Goal: Information Seeking & Learning: Learn about a topic

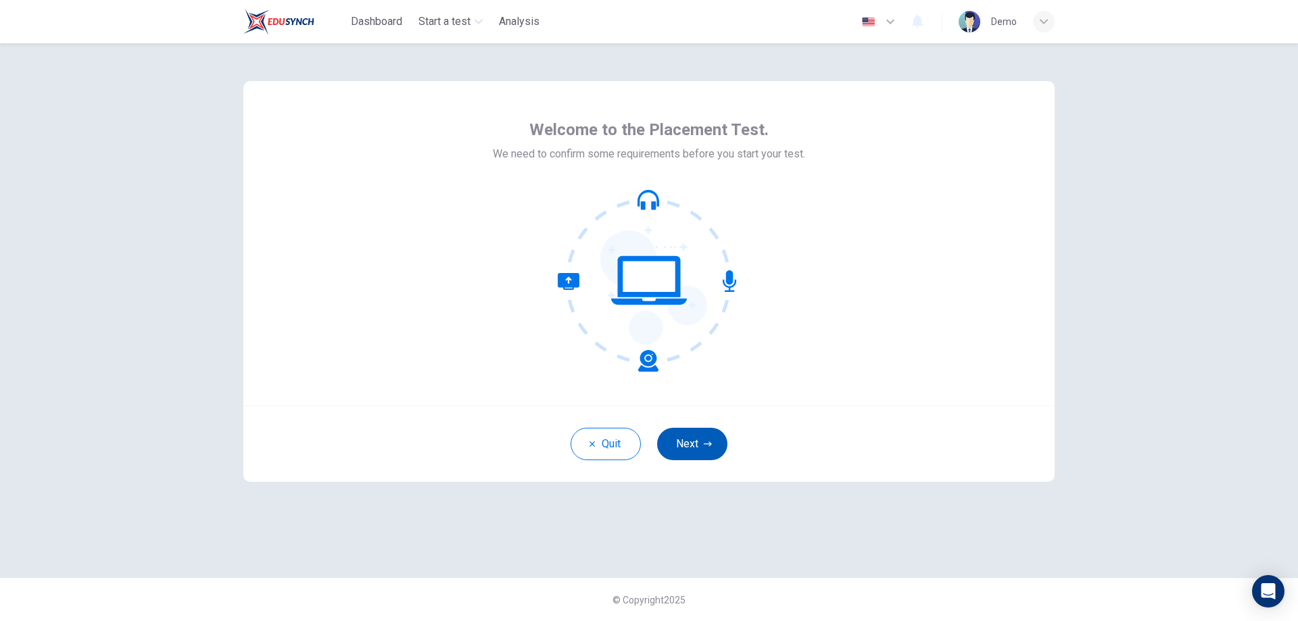
click at [684, 438] on button "Next" at bounding box center [692, 444] width 70 height 32
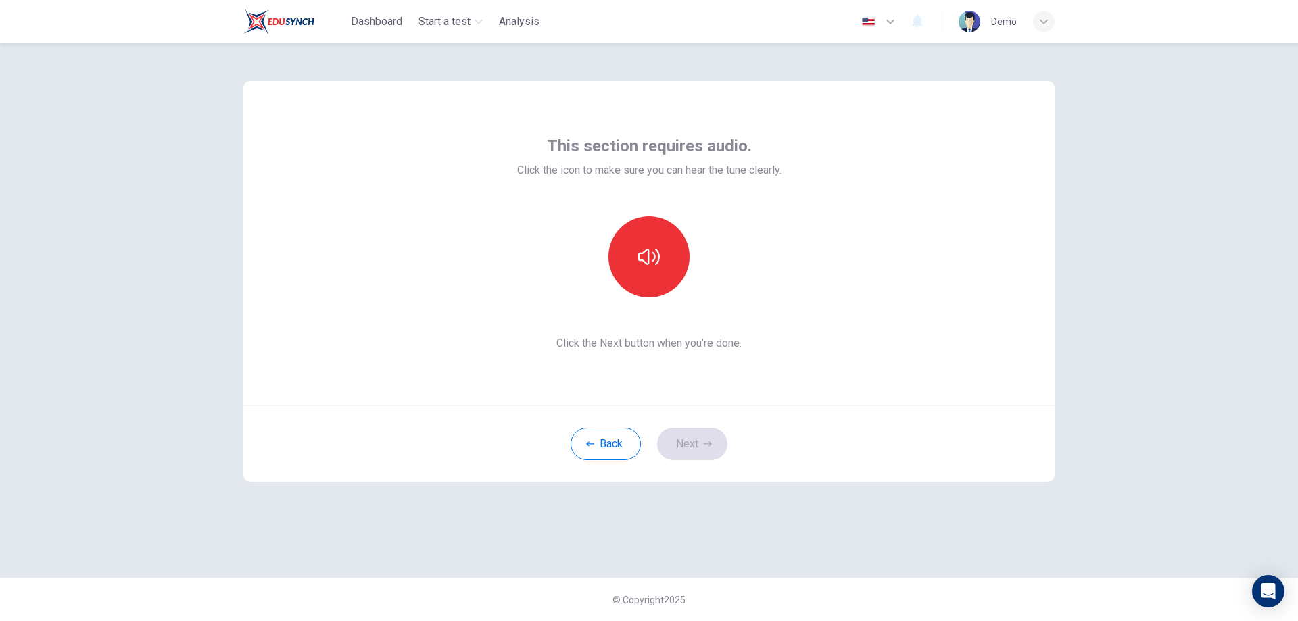
click at [650, 369] on div "This section requires audio. Click the icon to make sure you can hear the tune …" at bounding box center [649, 243] width 812 height 325
click at [657, 264] on icon "button" at bounding box center [649, 257] width 22 height 16
click at [692, 448] on button "Next" at bounding box center [692, 444] width 70 height 32
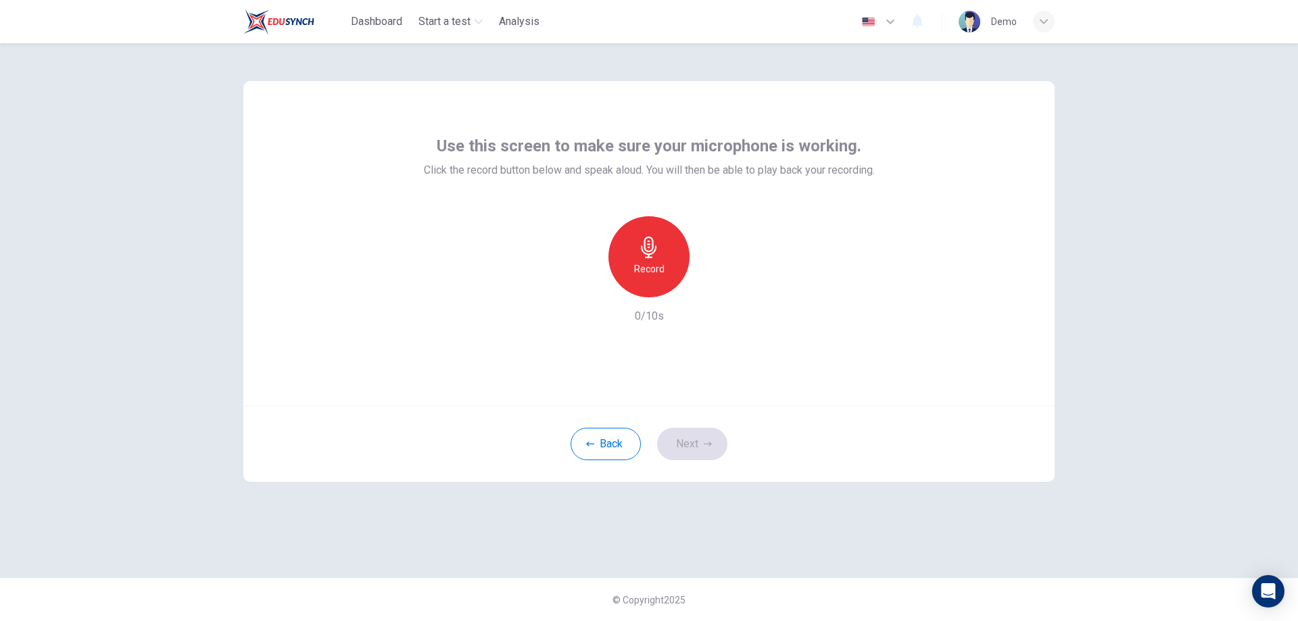
click at [651, 266] on h6 "Record" at bounding box center [649, 269] width 30 height 16
click at [631, 266] on div "Stop" at bounding box center [649, 256] width 81 height 81
click at [659, 273] on h6 "Record" at bounding box center [649, 269] width 30 height 16
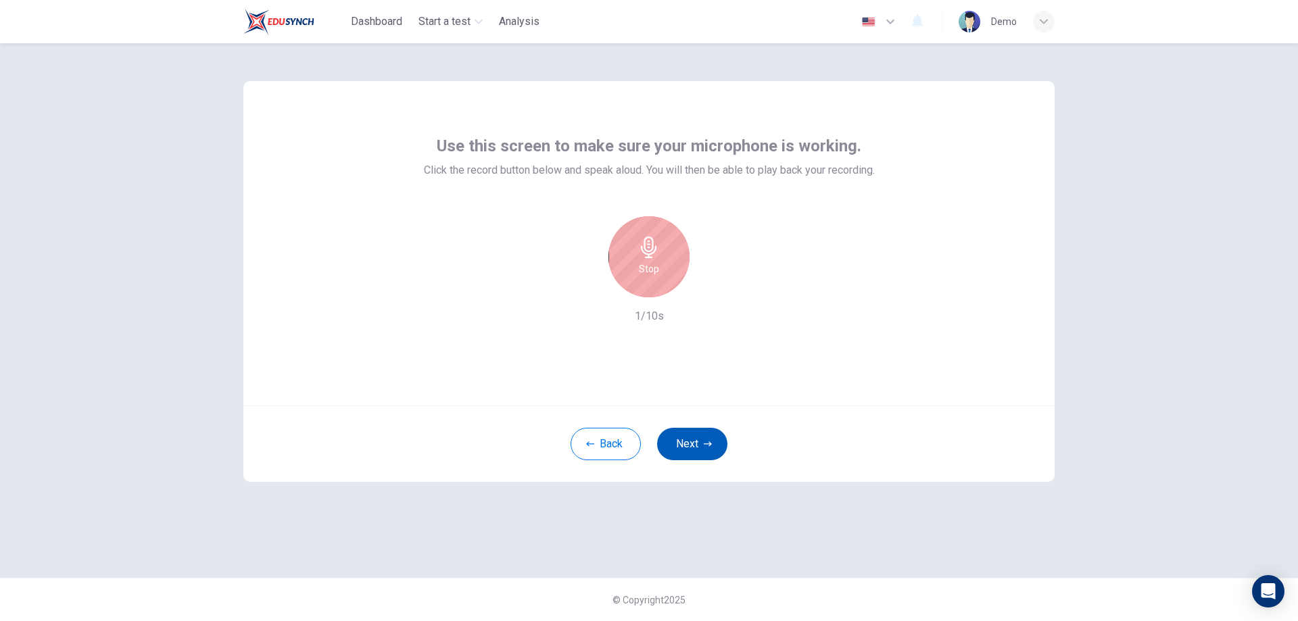
click at [699, 438] on button "Next" at bounding box center [692, 444] width 70 height 32
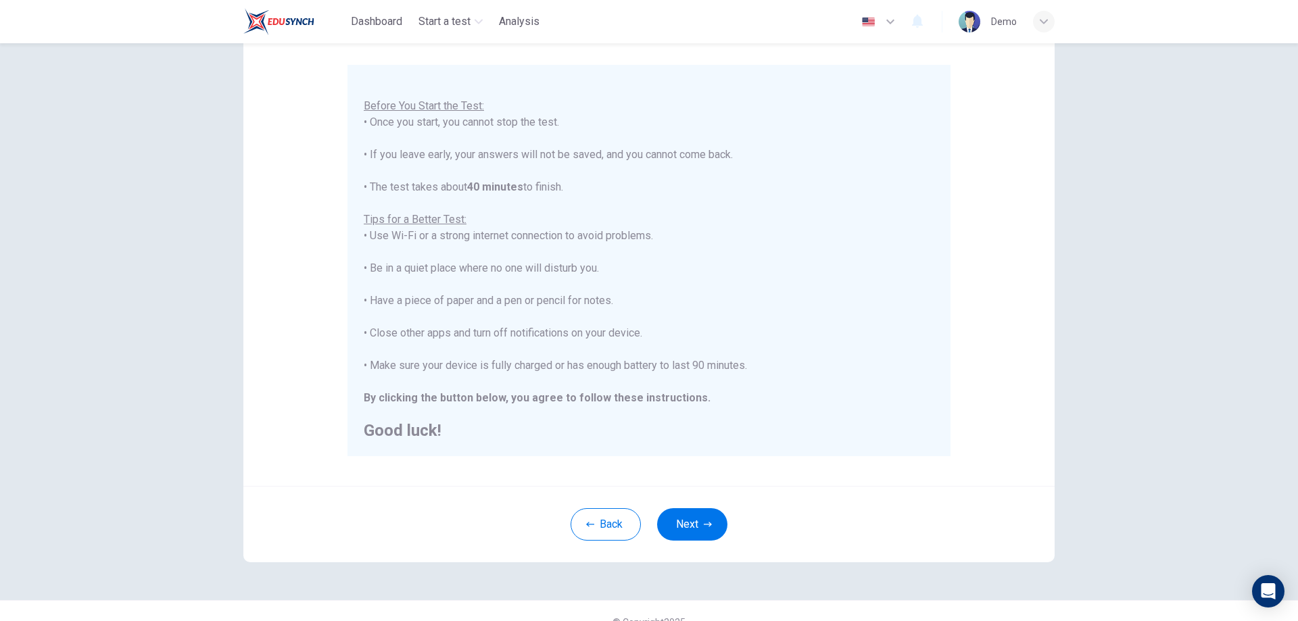
scroll to position [131, 0]
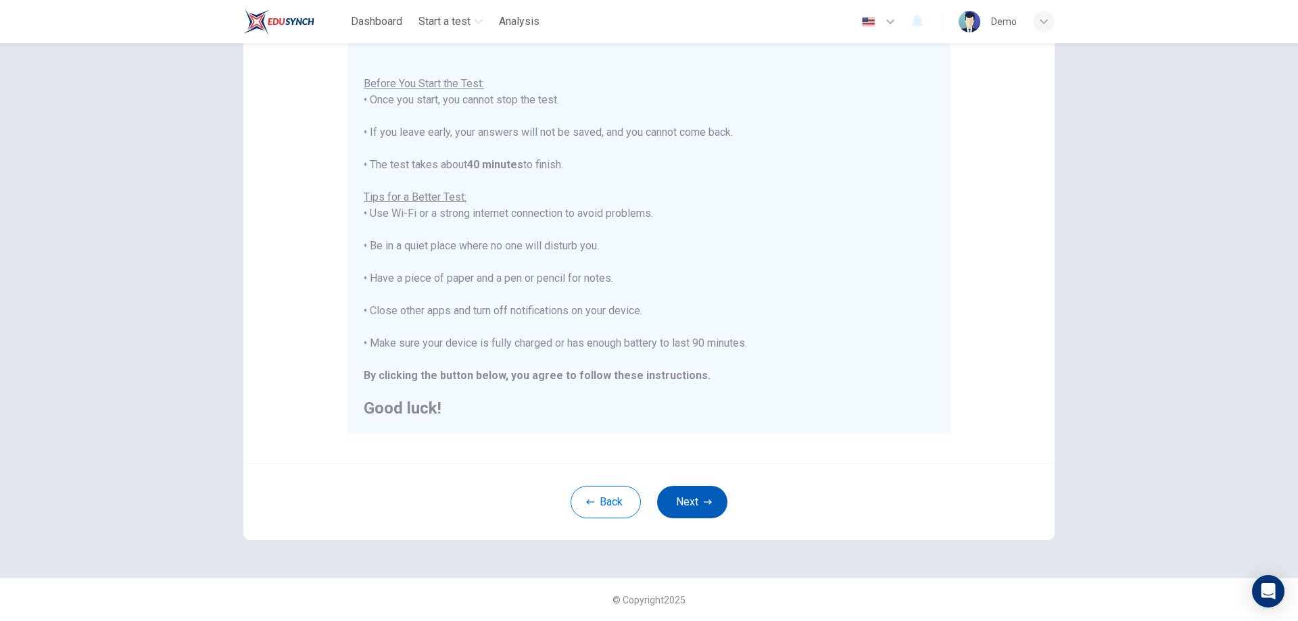
click at [684, 490] on button "Next" at bounding box center [692, 502] width 70 height 32
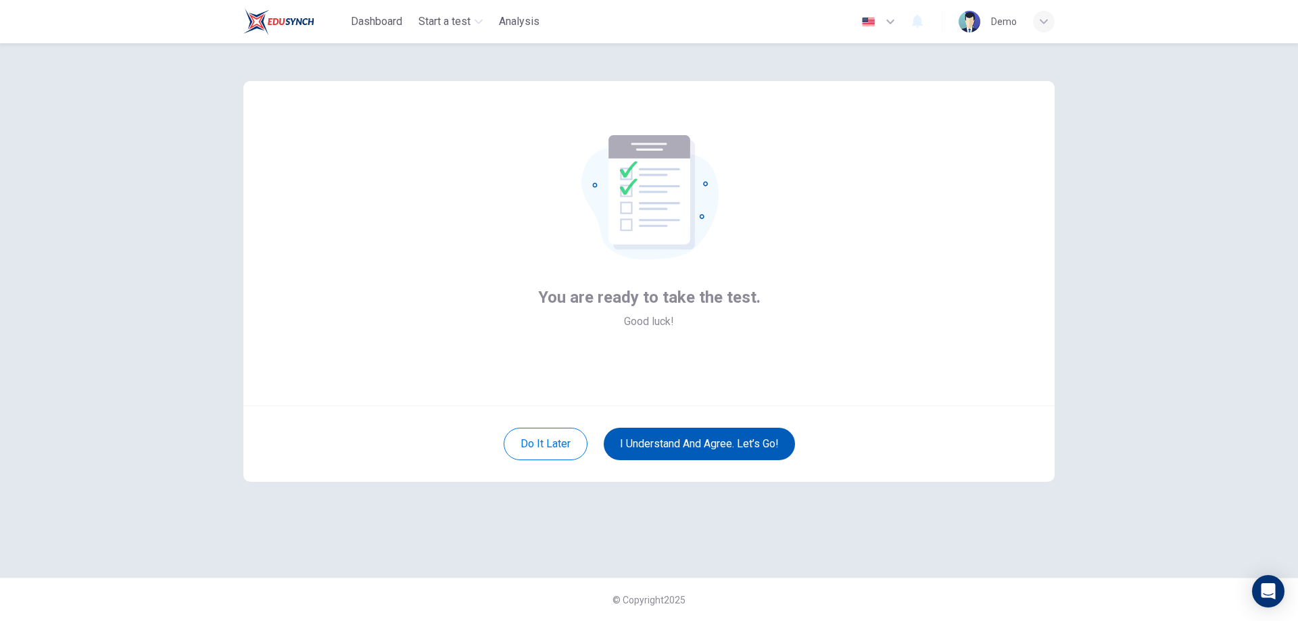
scroll to position [0, 0]
click at [684, 431] on button "I understand and agree. Let’s go!" at bounding box center [699, 444] width 191 height 32
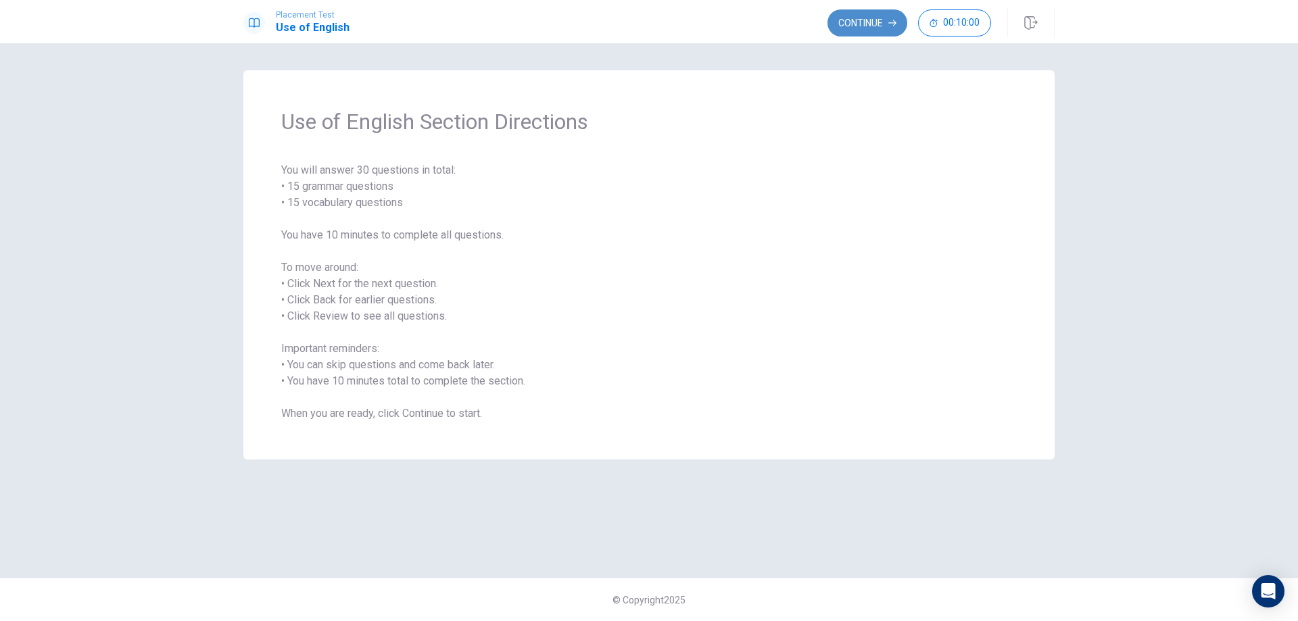
click at [887, 26] on button "Continue" at bounding box center [868, 22] width 80 height 27
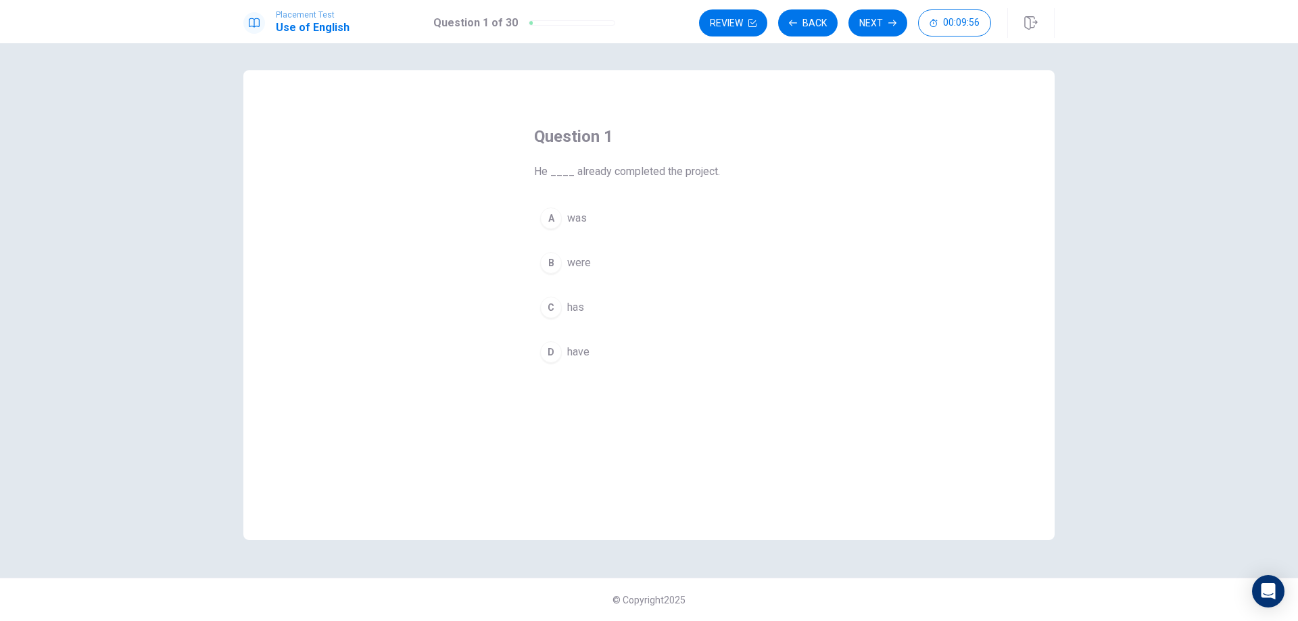
click at [584, 312] on span "has" at bounding box center [575, 308] width 17 height 16
click at [616, 304] on button "C has" at bounding box center [649, 308] width 230 height 34
click at [870, 26] on button "Next" at bounding box center [878, 22] width 59 height 27
click at [602, 265] on span "is studying" at bounding box center [593, 263] width 52 height 16
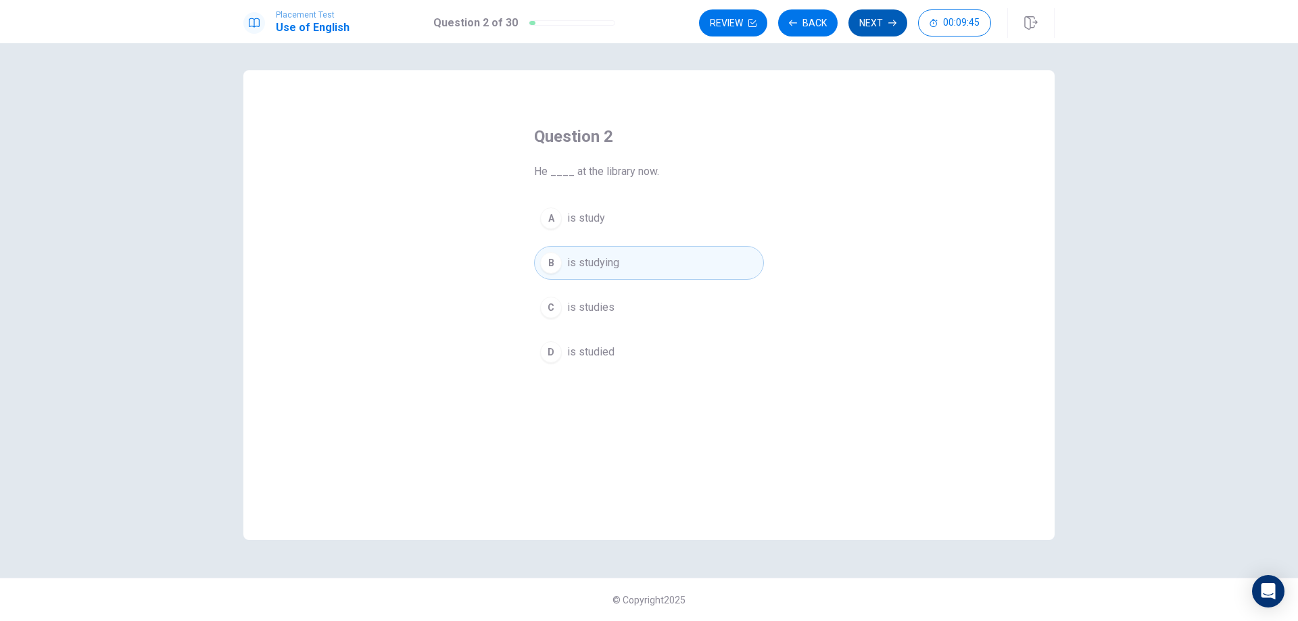
click at [861, 26] on button "Next" at bounding box center [878, 22] width 59 height 27
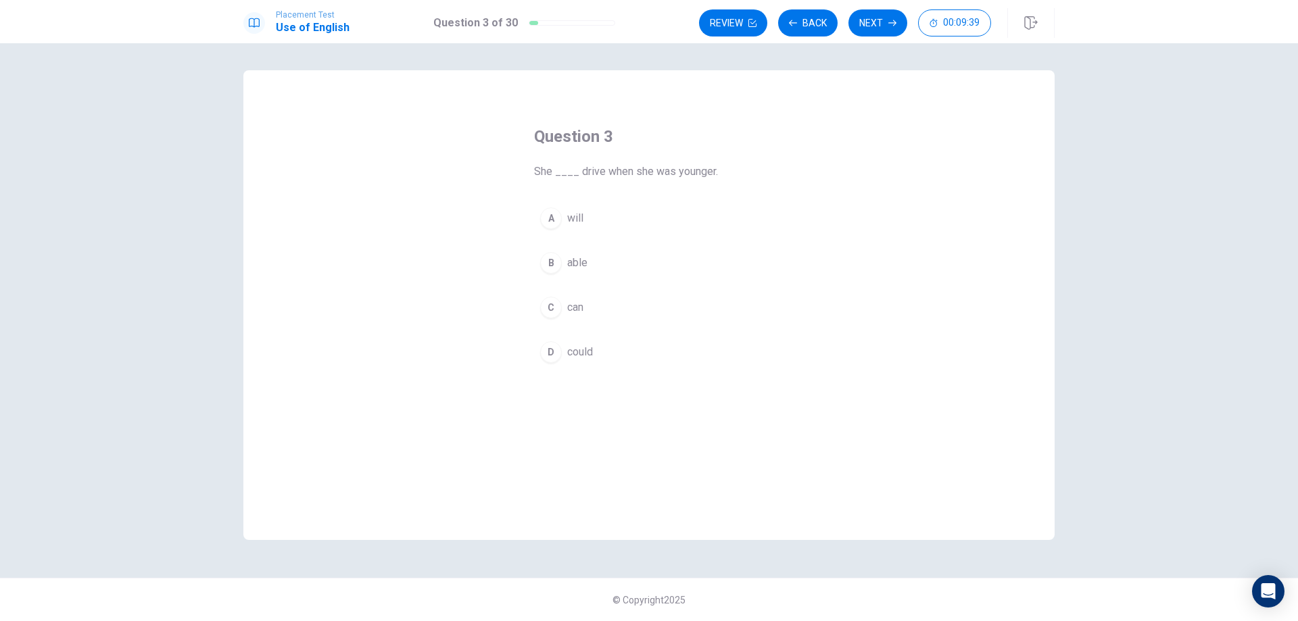
drag, startPoint x: 593, startPoint y: 293, endPoint x: 590, endPoint y: 300, distance: 7.9
click at [586, 359] on span "could" at bounding box center [580, 352] width 26 height 16
click at [882, 26] on button "Next" at bounding box center [878, 22] width 59 height 27
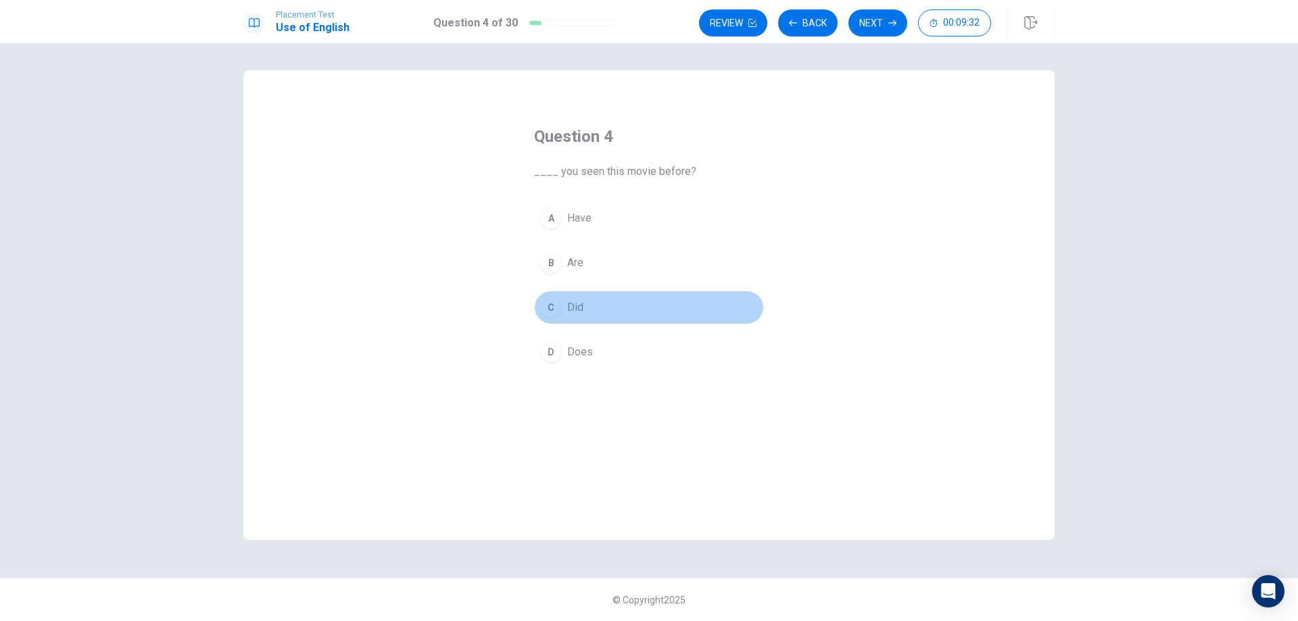
click at [582, 315] on span "Did" at bounding box center [575, 308] width 16 height 16
click at [883, 32] on button "Next" at bounding box center [878, 22] width 59 height 27
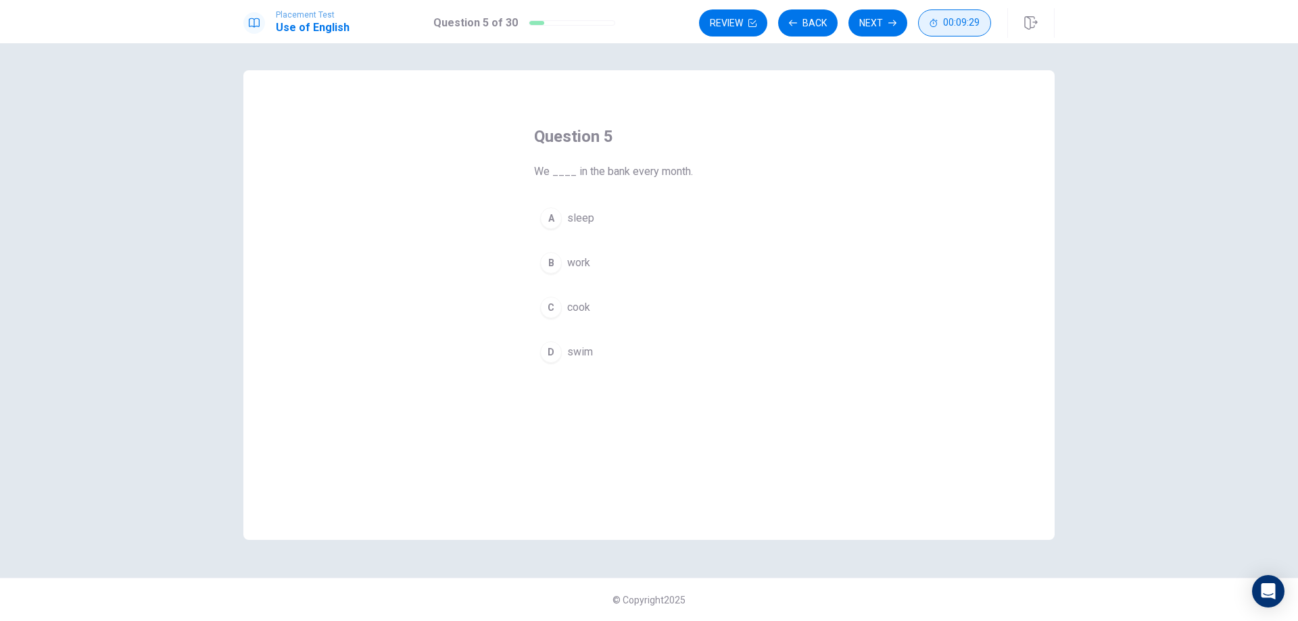
click at [939, 18] on button "00:09:29" at bounding box center [954, 22] width 73 height 27
click at [980, 20] on icon "button" at bounding box center [978, 23] width 10 height 11
click at [582, 264] on span "work" at bounding box center [578, 263] width 23 height 16
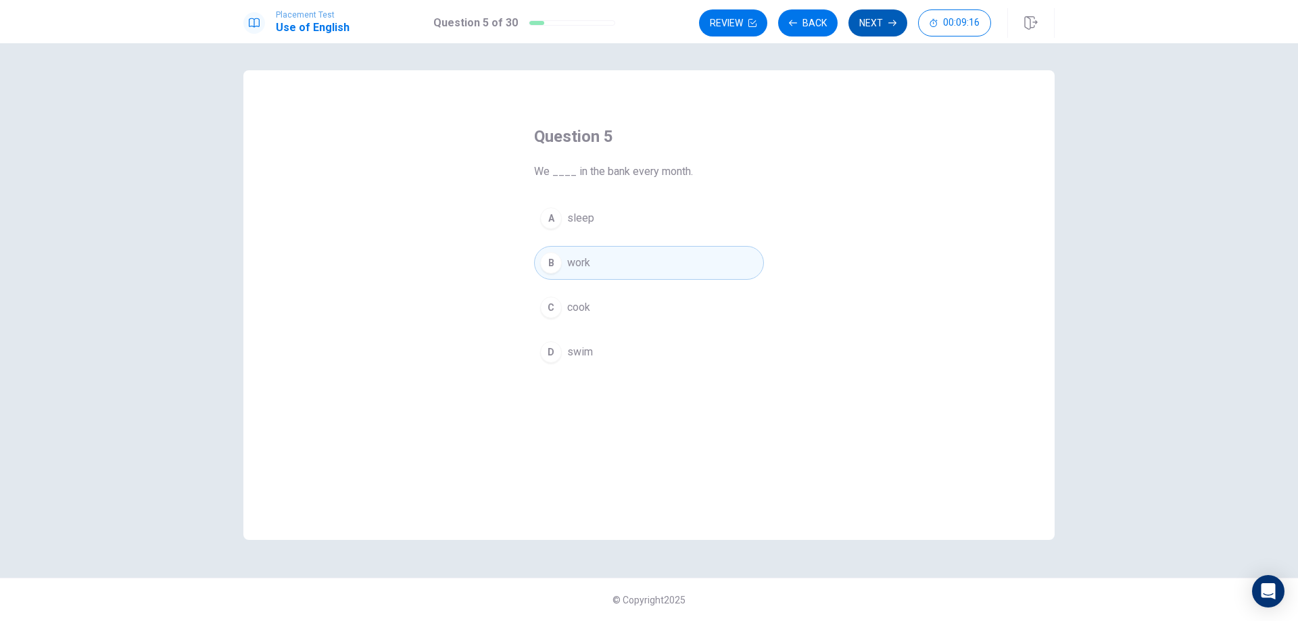
click at [866, 28] on button "Next" at bounding box center [878, 22] width 59 height 27
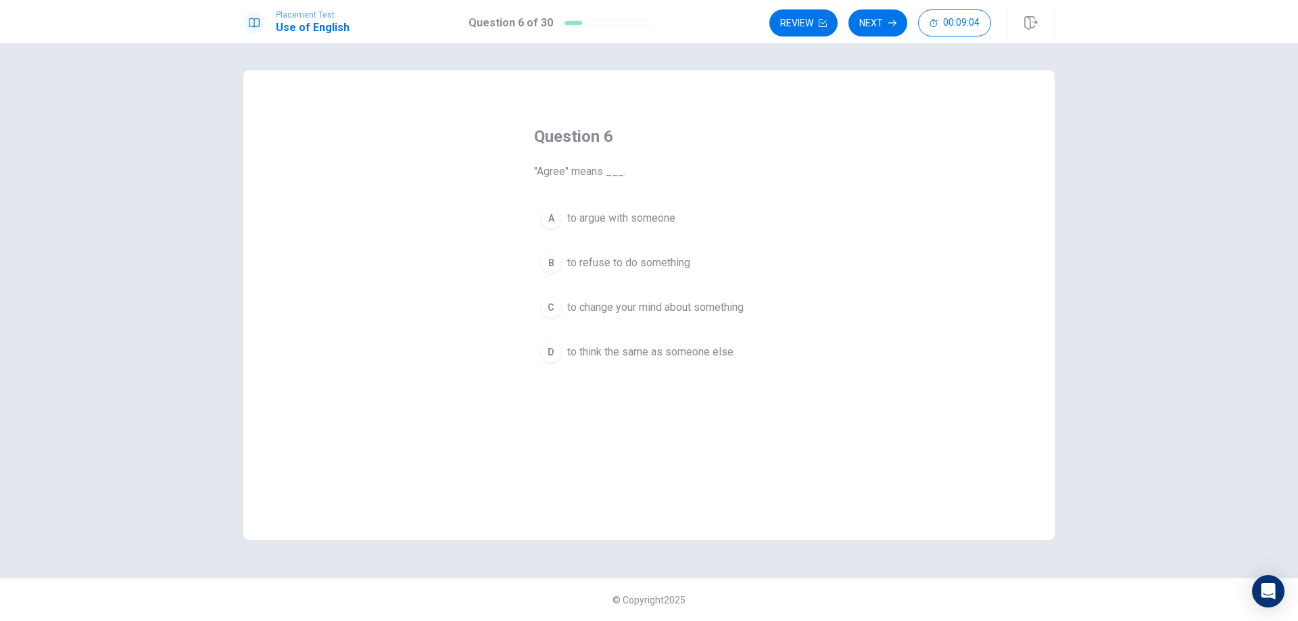
click at [699, 355] on span "to think the same as someone else" at bounding box center [650, 352] width 166 height 16
click at [869, 28] on button "Next" at bounding box center [878, 22] width 59 height 27
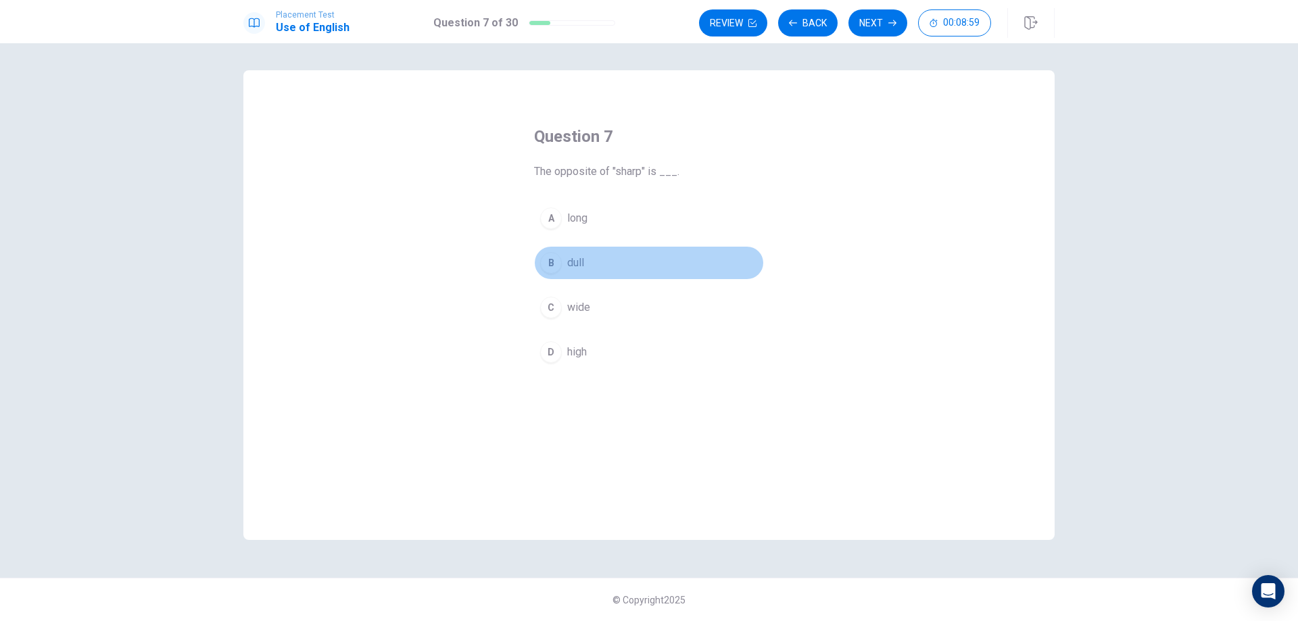
click at [573, 268] on span "dull" at bounding box center [575, 263] width 17 height 16
click at [870, 23] on button "Next" at bounding box center [878, 22] width 59 height 27
click at [611, 283] on div "A [PERSON_NAME] B firefighter C waiter D student" at bounding box center [649, 286] width 230 height 168
click at [598, 268] on span "firefighter" at bounding box center [590, 263] width 46 height 16
click at [873, 25] on button "Next" at bounding box center [878, 22] width 59 height 27
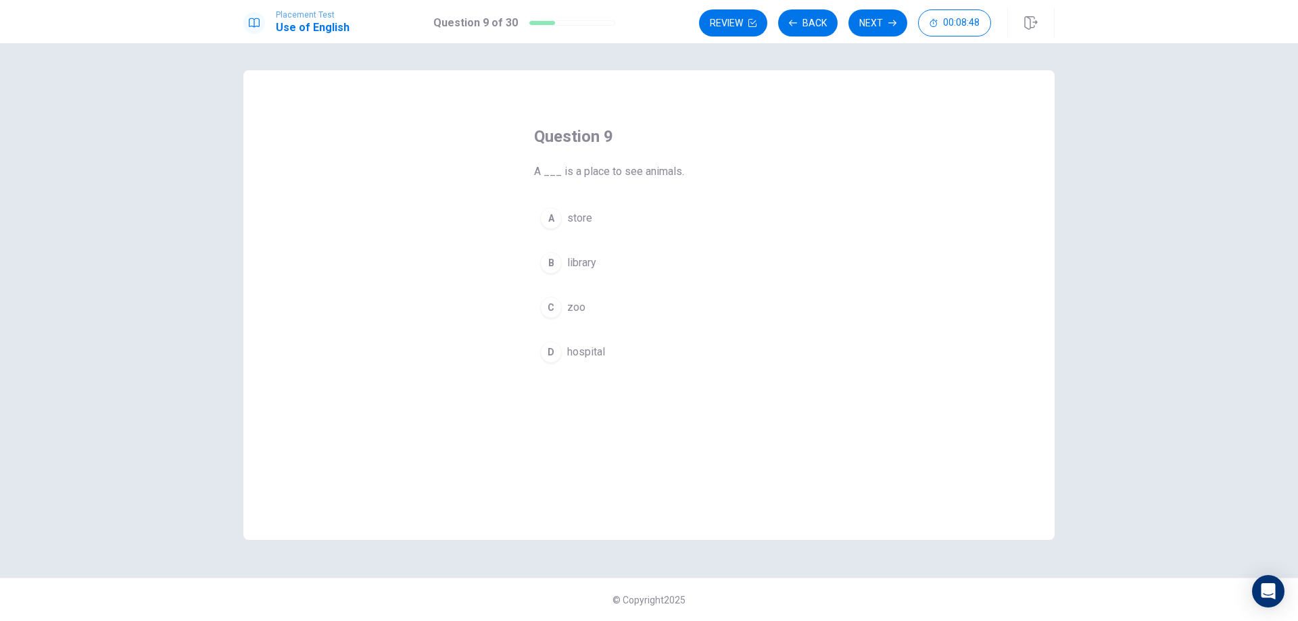
click at [575, 310] on span "zoo" at bounding box center [576, 308] width 18 height 16
click at [874, 28] on button "Next" at bounding box center [878, 22] width 59 height 27
click at [581, 264] on span "plays" at bounding box center [580, 263] width 26 height 16
click at [877, 22] on button "Next" at bounding box center [878, 22] width 59 height 27
click at [614, 265] on span "have known" at bounding box center [594, 263] width 55 height 16
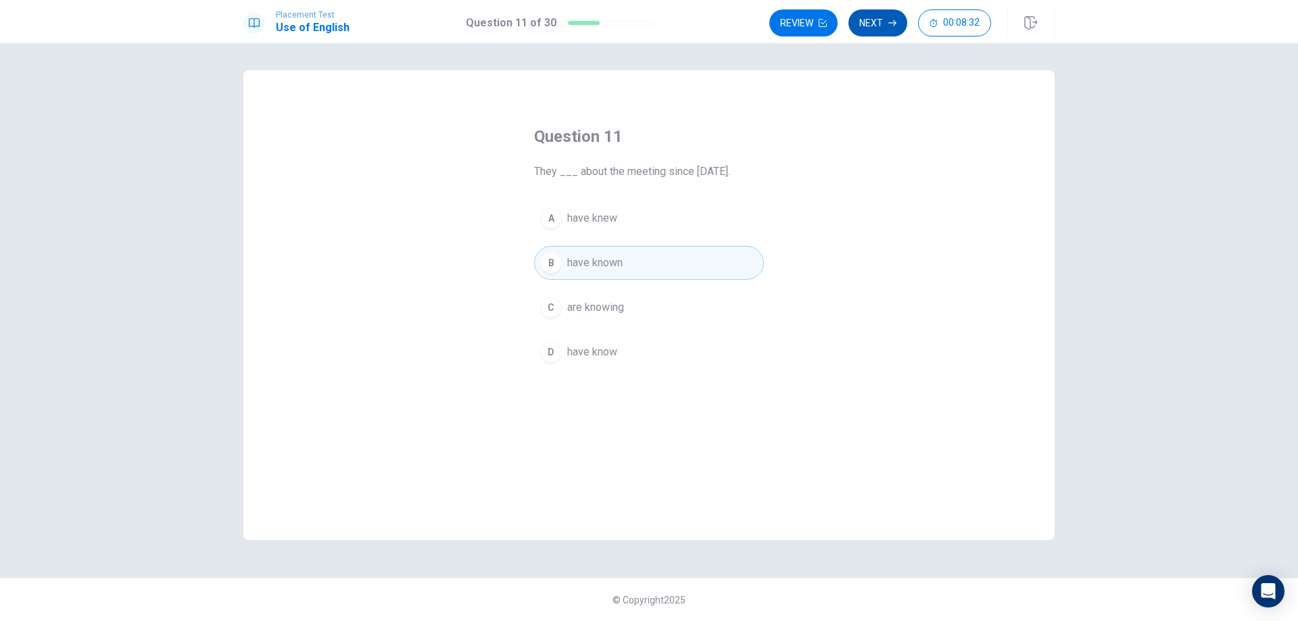
click at [874, 28] on button "Next" at bounding box center [878, 22] width 59 height 27
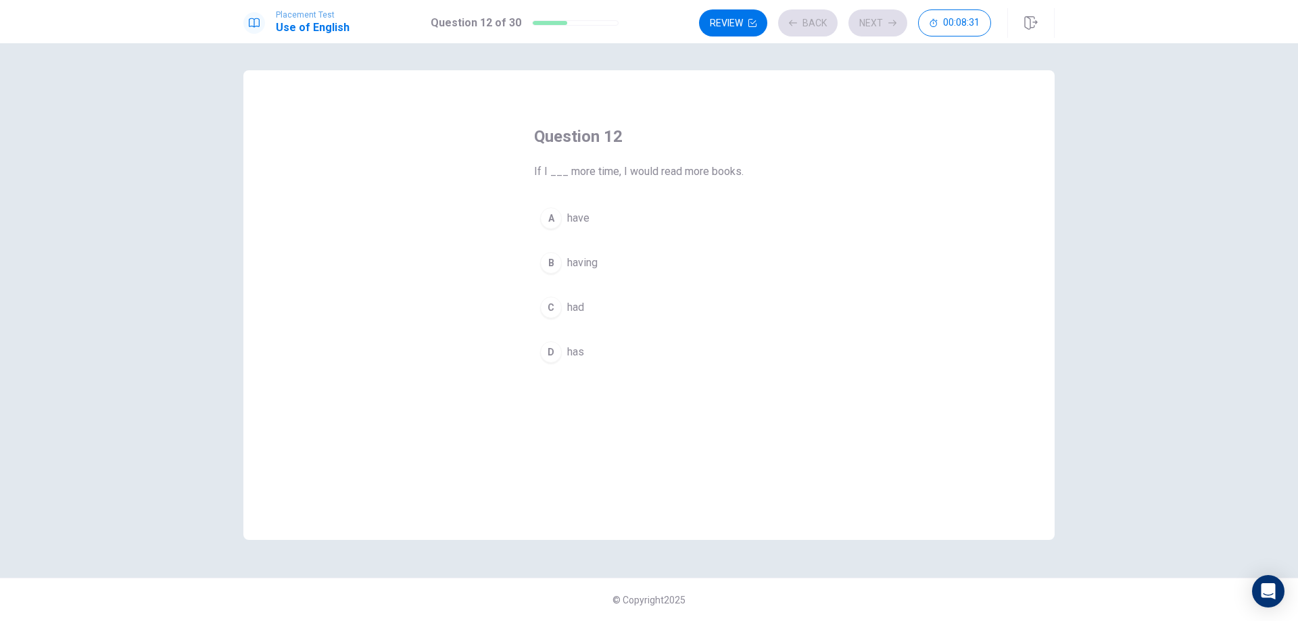
click at [580, 220] on span "have" at bounding box center [578, 218] width 22 height 16
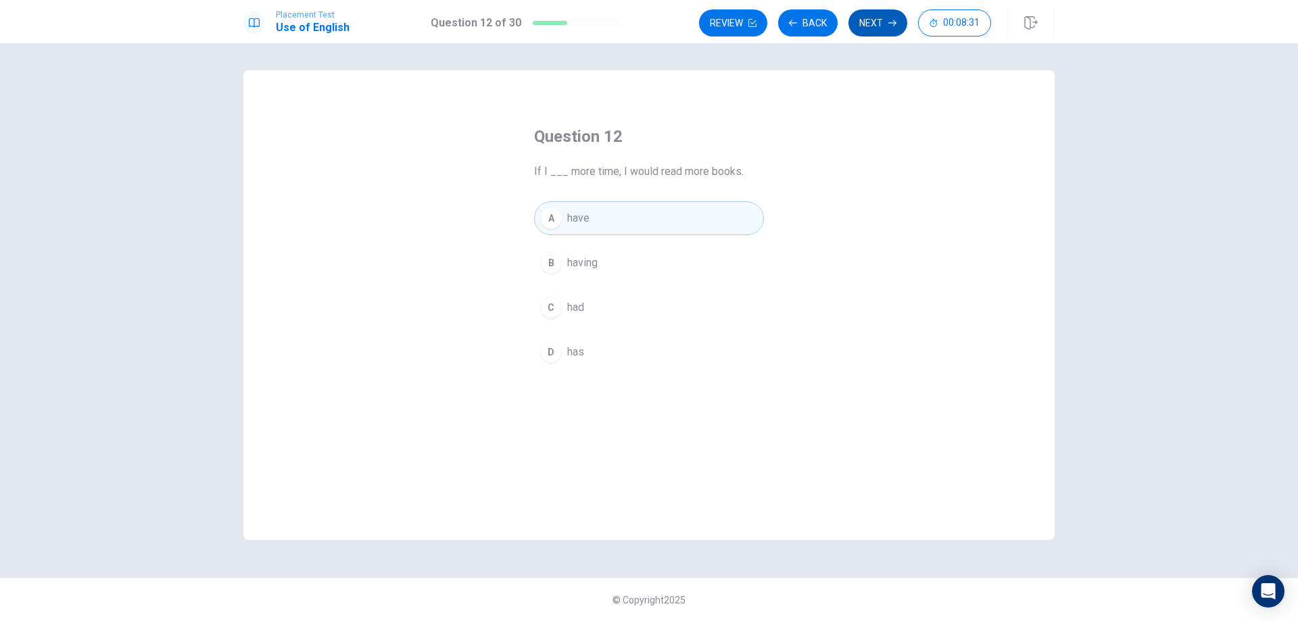
click at [896, 32] on button "Next" at bounding box center [878, 22] width 59 height 27
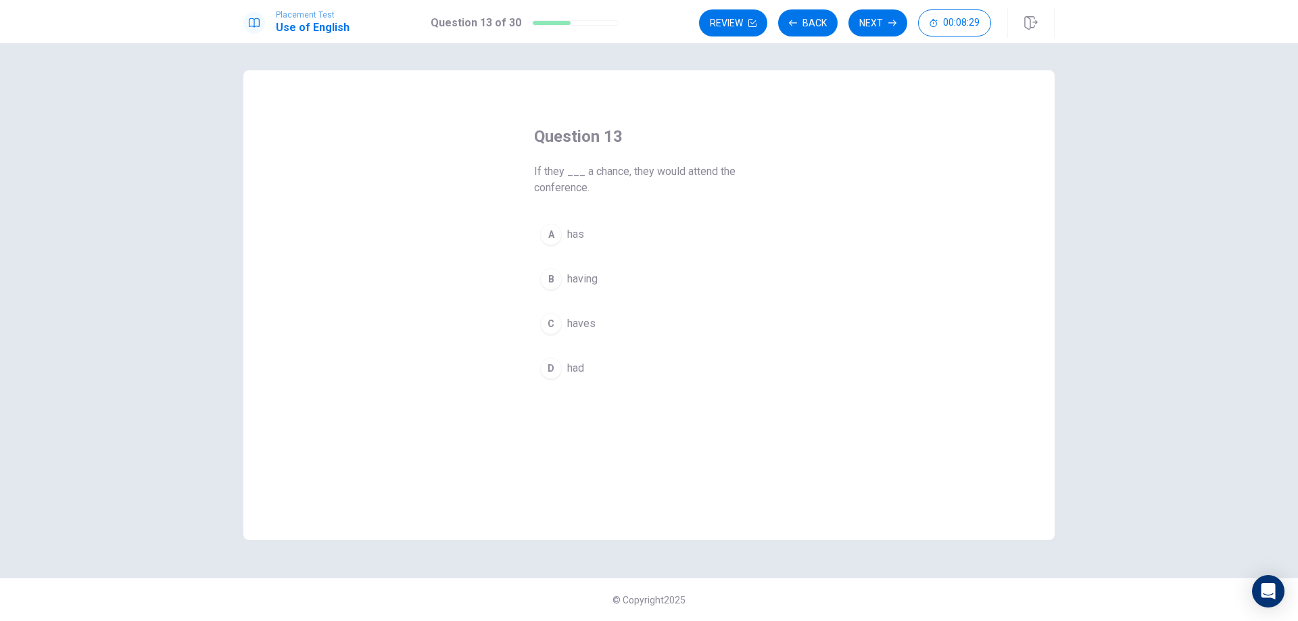
click at [587, 290] on button "B having" at bounding box center [649, 279] width 230 height 34
click at [872, 8] on div "Review Back Next 00:08:28" at bounding box center [877, 23] width 356 height 30
click at [580, 367] on span "had" at bounding box center [575, 368] width 17 height 16
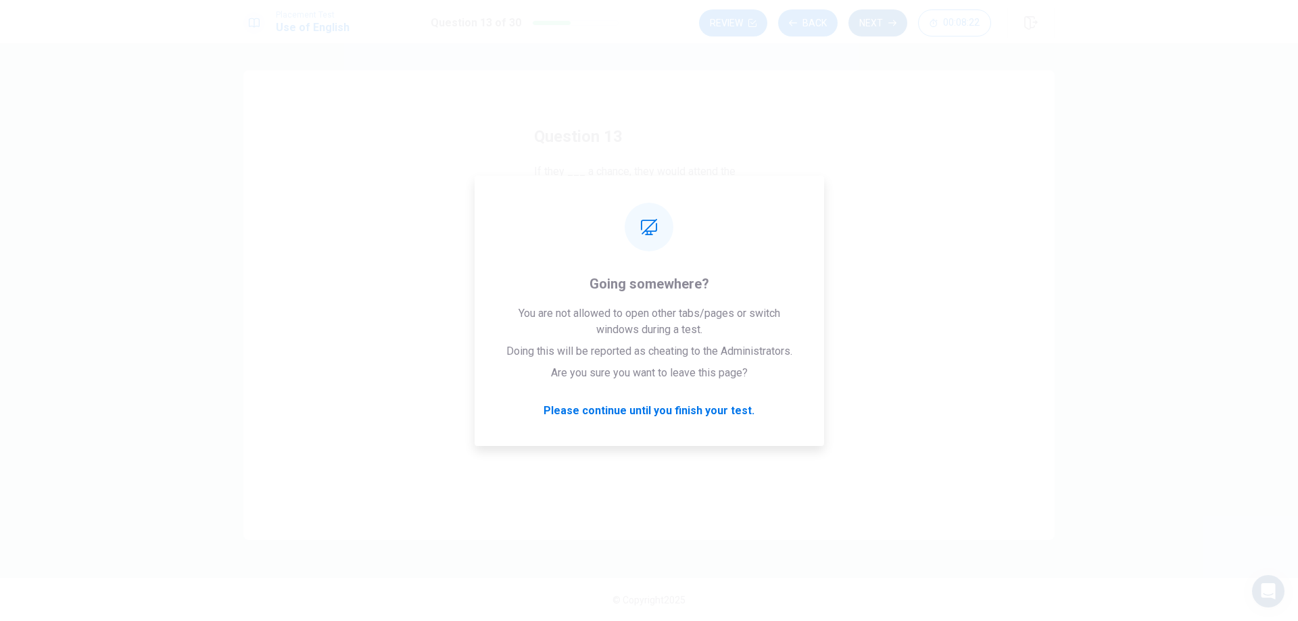
click at [866, 32] on button "Next" at bounding box center [878, 22] width 59 height 27
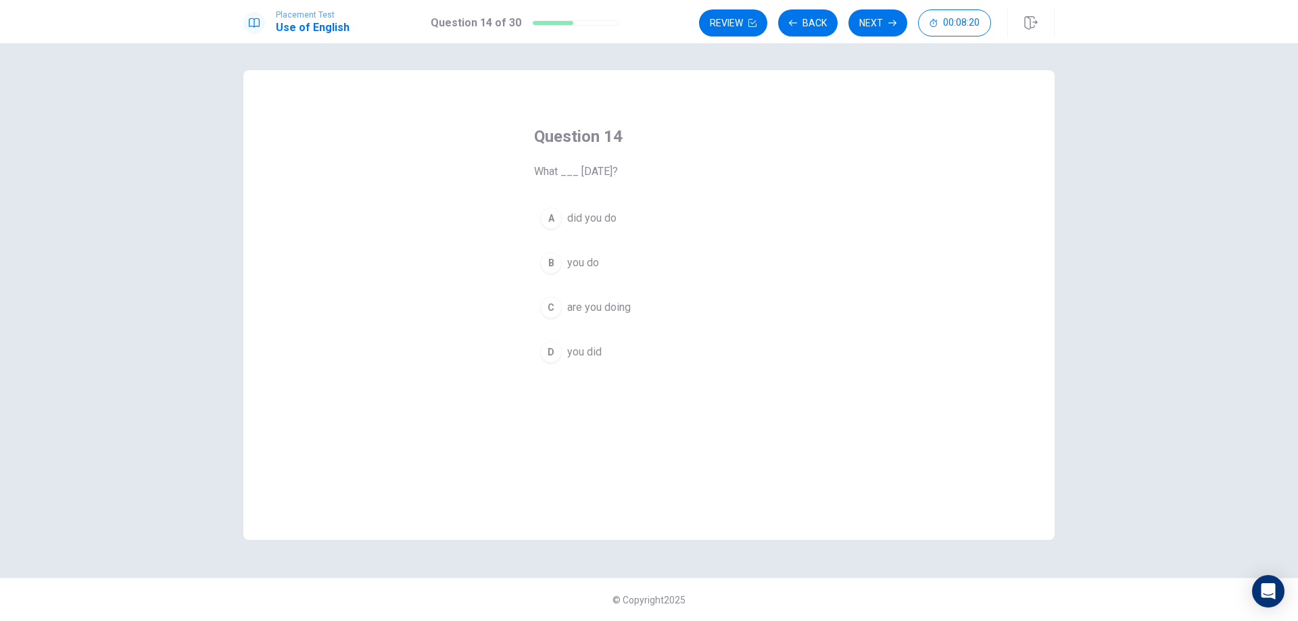
click at [596, 220] on span "did you do" at bounding box center [591, 218] width 49 height 16
click at [880, 30] on button "Next" at bounding box center [878, 22] width 59 height 27
click at [596, 308] on span "stop them from speaking" at bounding box center [626, 308] width 119 height 16
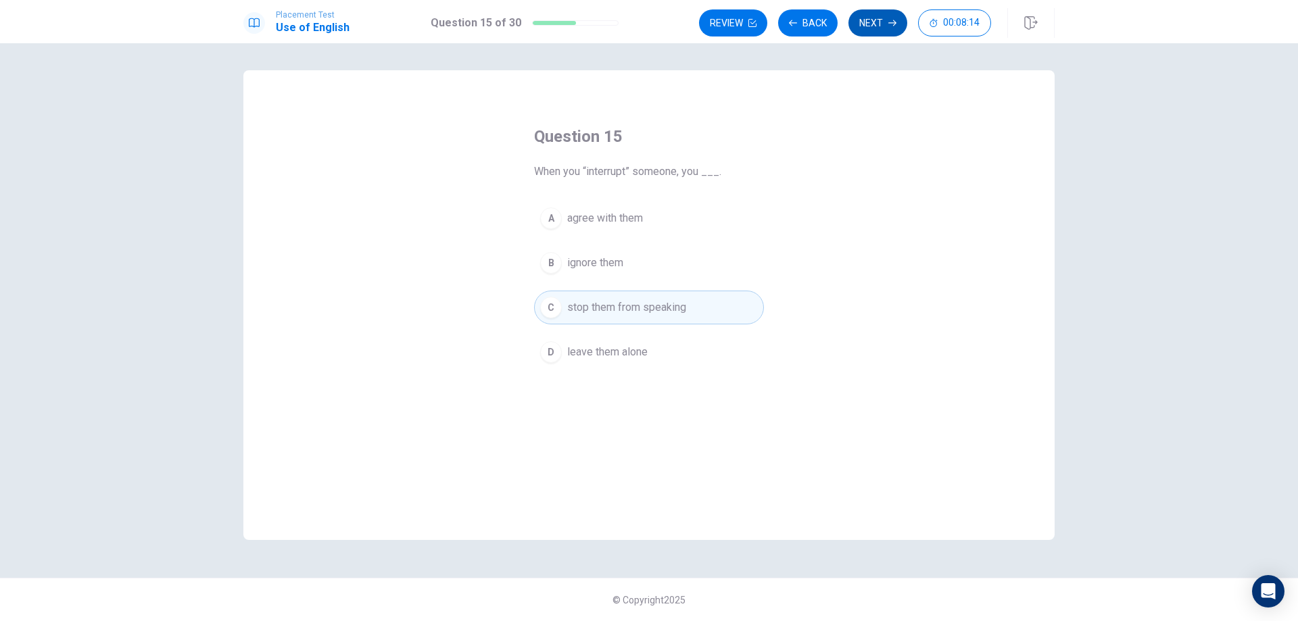
click at [874, 25] on button "Next" at bounding box center [878, 22] width 59 height 27
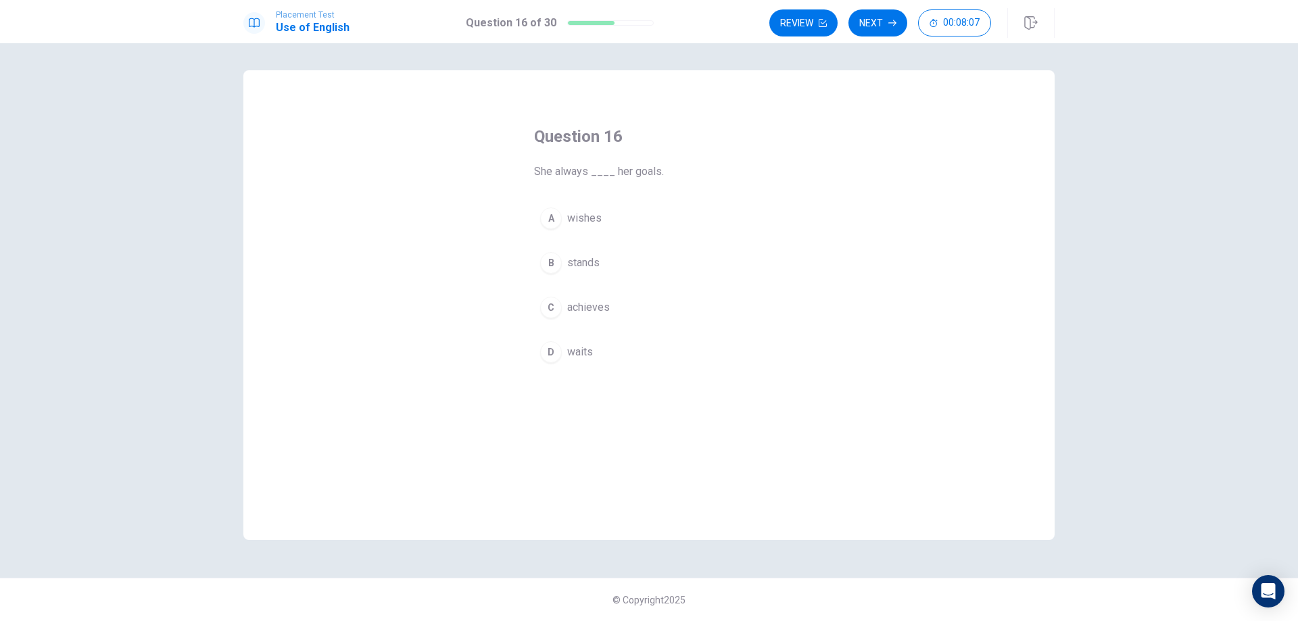
click at [586, 307] on span "achieves" at bounding box center [588, 308] width 43 height 16
click at [880, 24] on button "Next" at bounding box center [878, 22] width 59 height 27
click at [580, 220] on span "violent" at bounding box center [583, 218] width 32 height 16
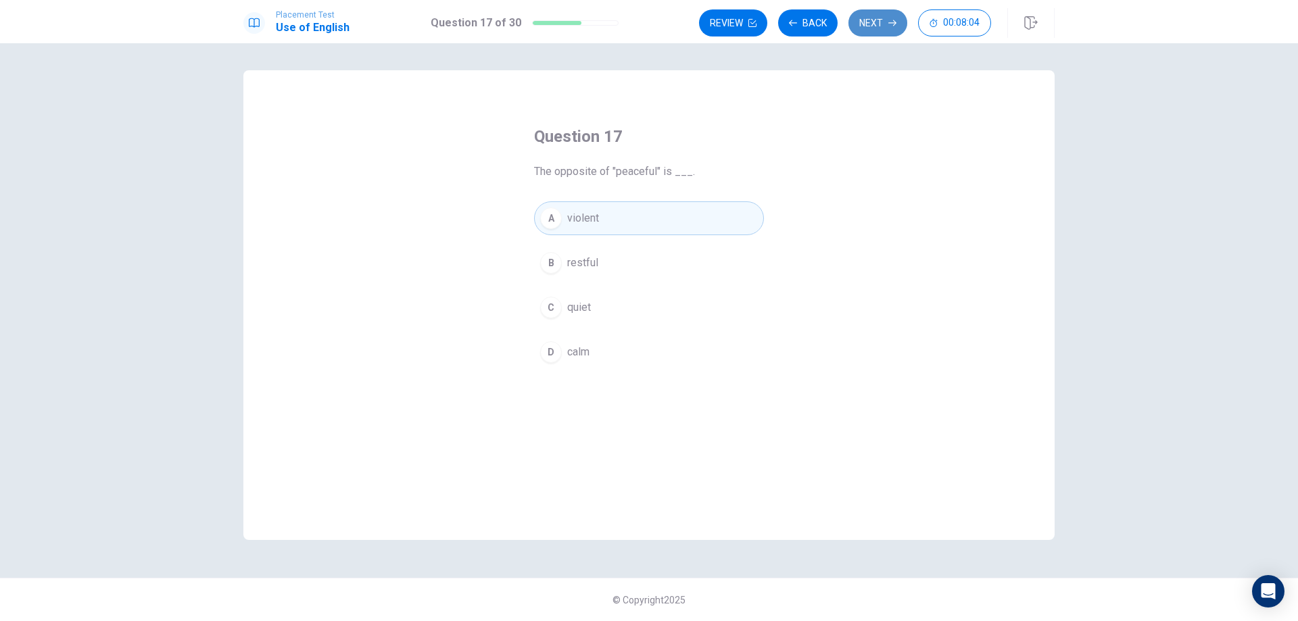
click at [881, 20] on button "Next" at bounding box center [878, 22] width 59 height 27
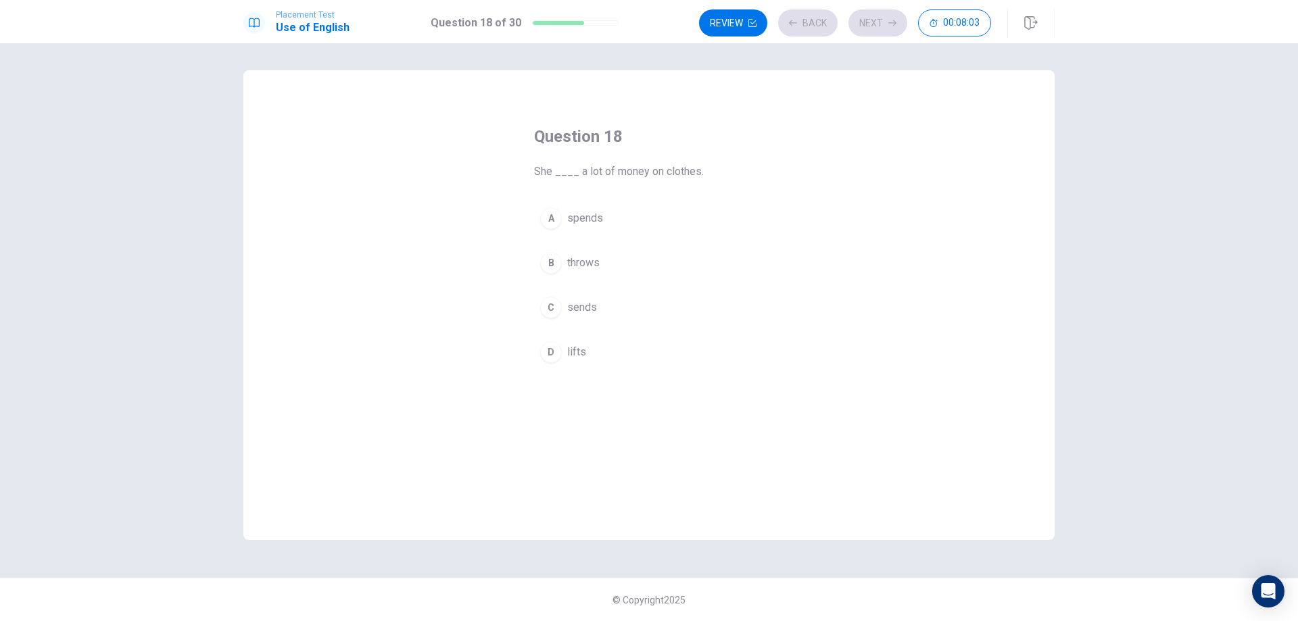
click at [577, 216] on span "spends" at bounding box center [585, 218] width 36 height 16
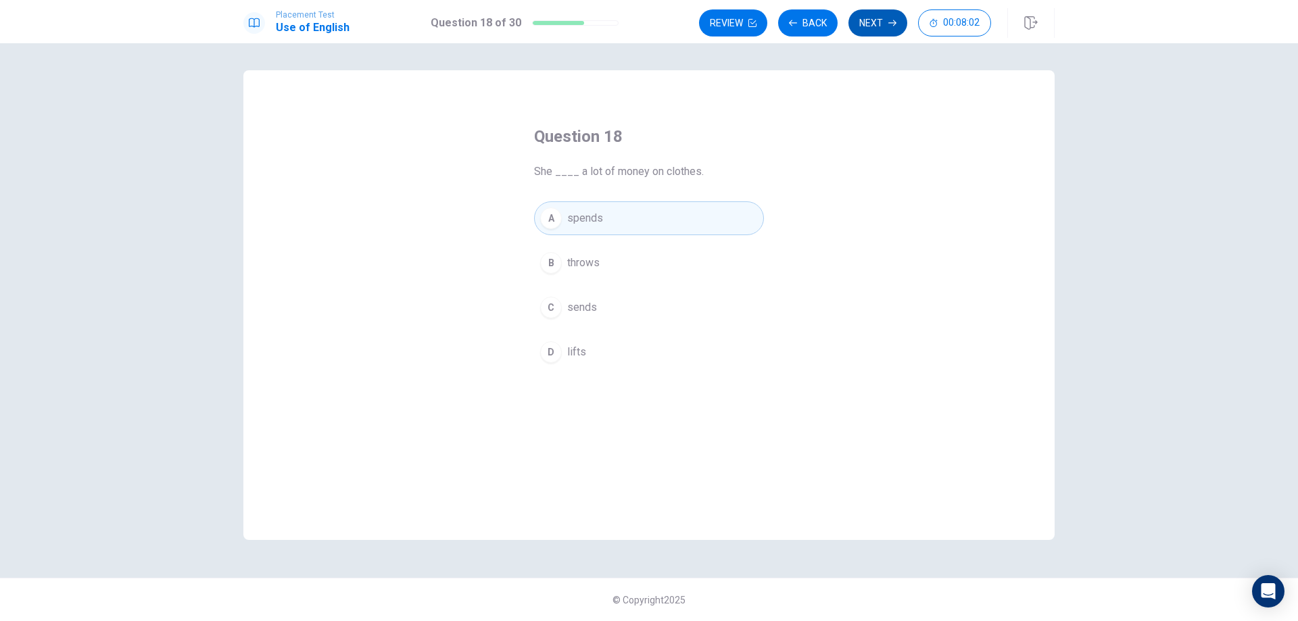
click at [883, 26] on button "Next" at bounding box center [878, 22] width 59 height 27
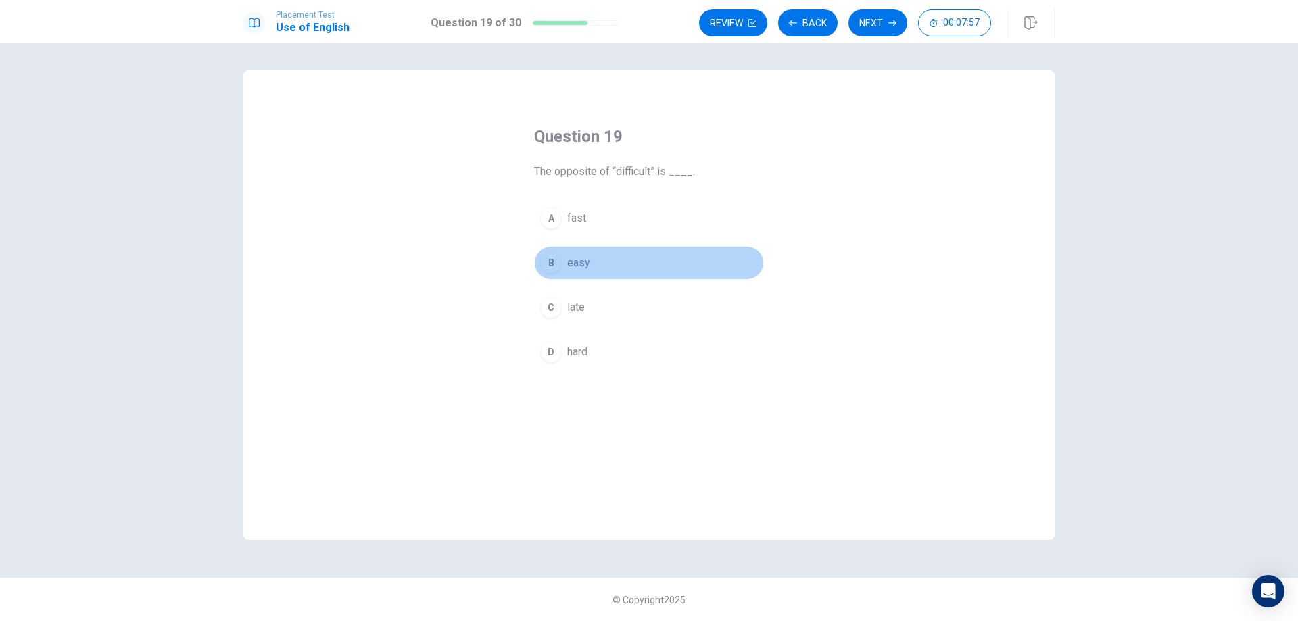
click at [581, 264] on span "easy" at bounding box center [578, 263] width 23 height 16
click at [880, 28] on button "Next" at bounding box center [878, 22] width 59 height 27
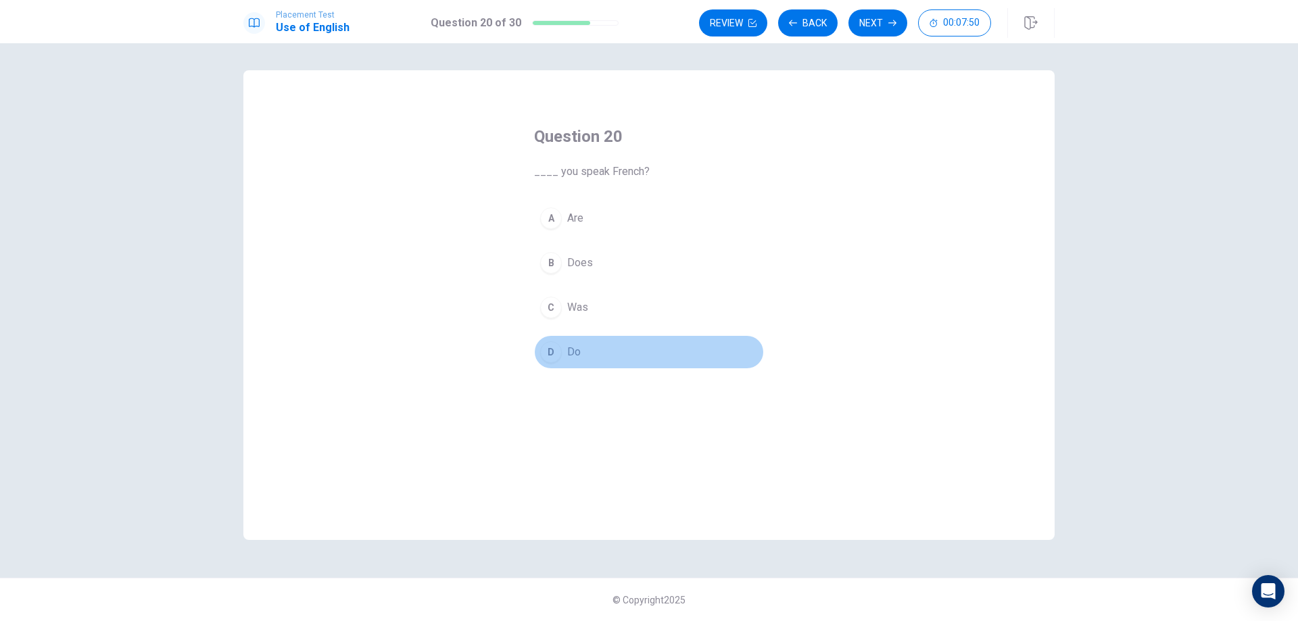
click at [569, 351] on span "Do" at bounding box center [574, 352] width 14 height 16
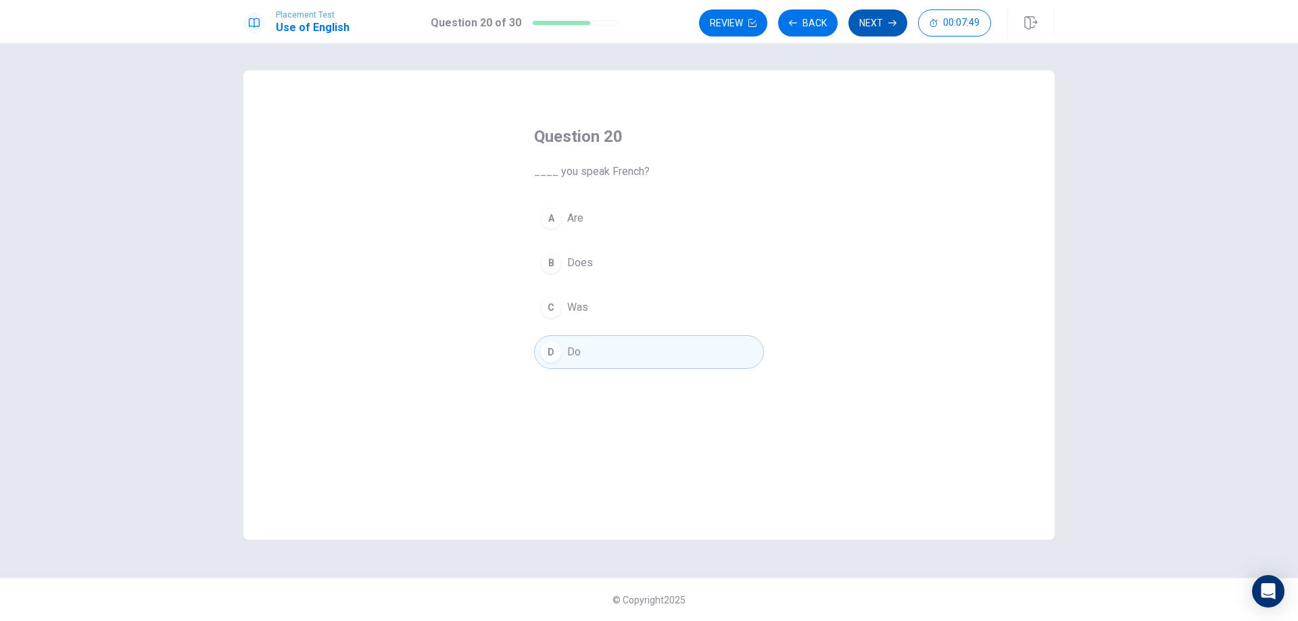
click at [882, 24] on button "Next" at bounding box center [878, 22] width 59 height 27
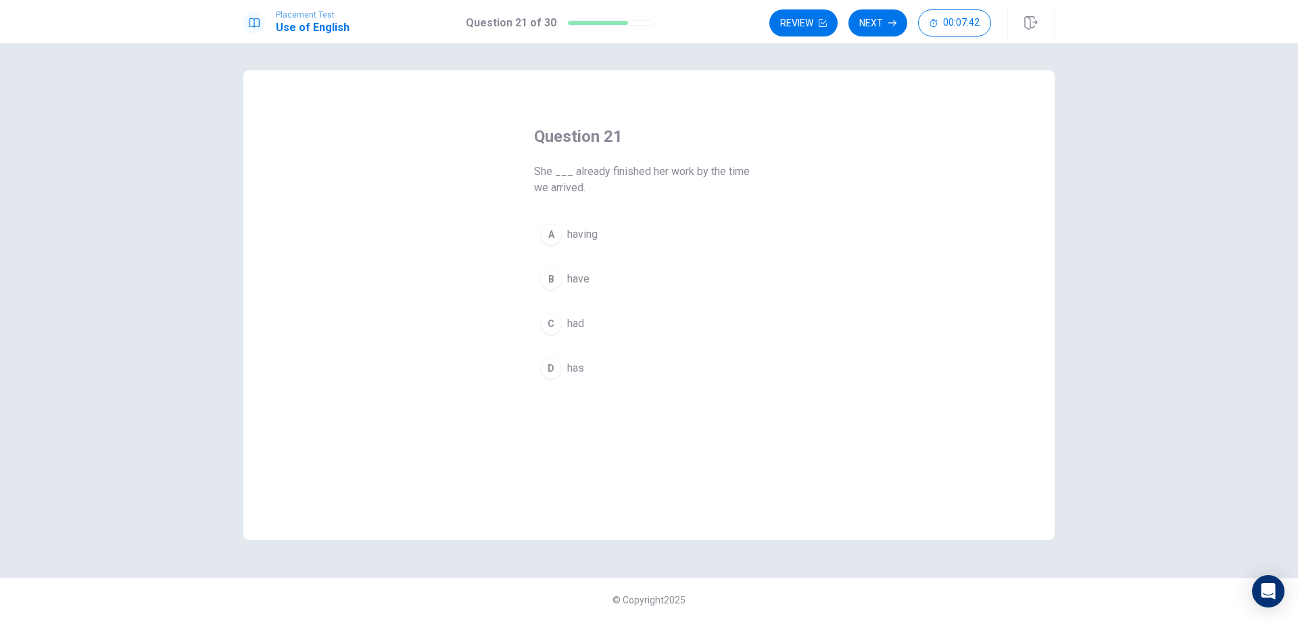
click at [571, 374] on span "has" at bounding box center [575, 368] width 17 height 16
click at [872, 22] on button "Next" at bounding box center [878, 22] width 59 height 27
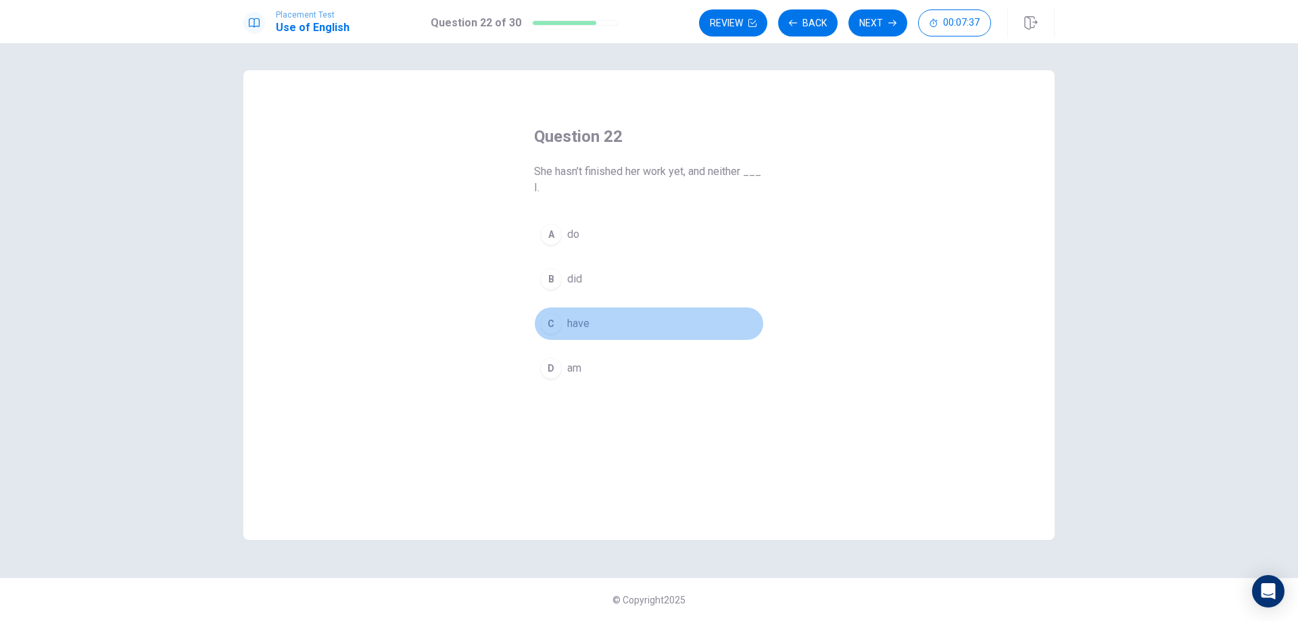
click at [581, 324] on span "have" at bounding box center [578, 324] width 22 height 16
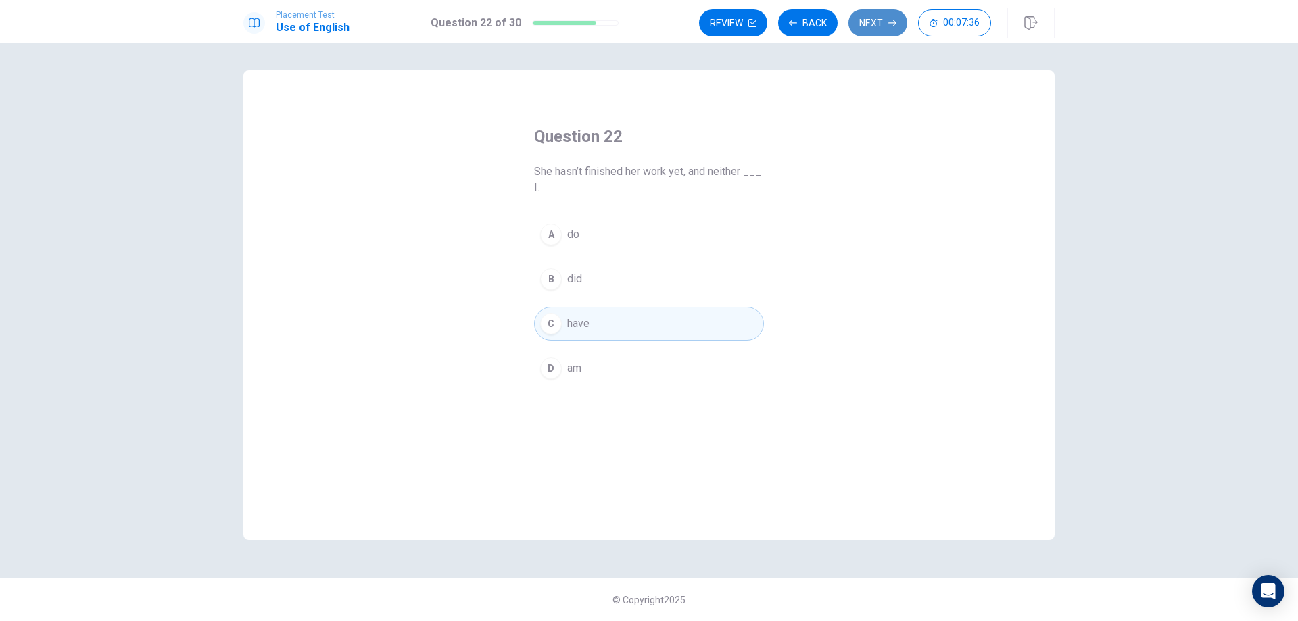
click at [874, 25] on button "Next" at bounding box center [878, 22] width 59 height 27
click at [588, 262] on span "sent" at bounding box center [577, 263] width 21 height 16
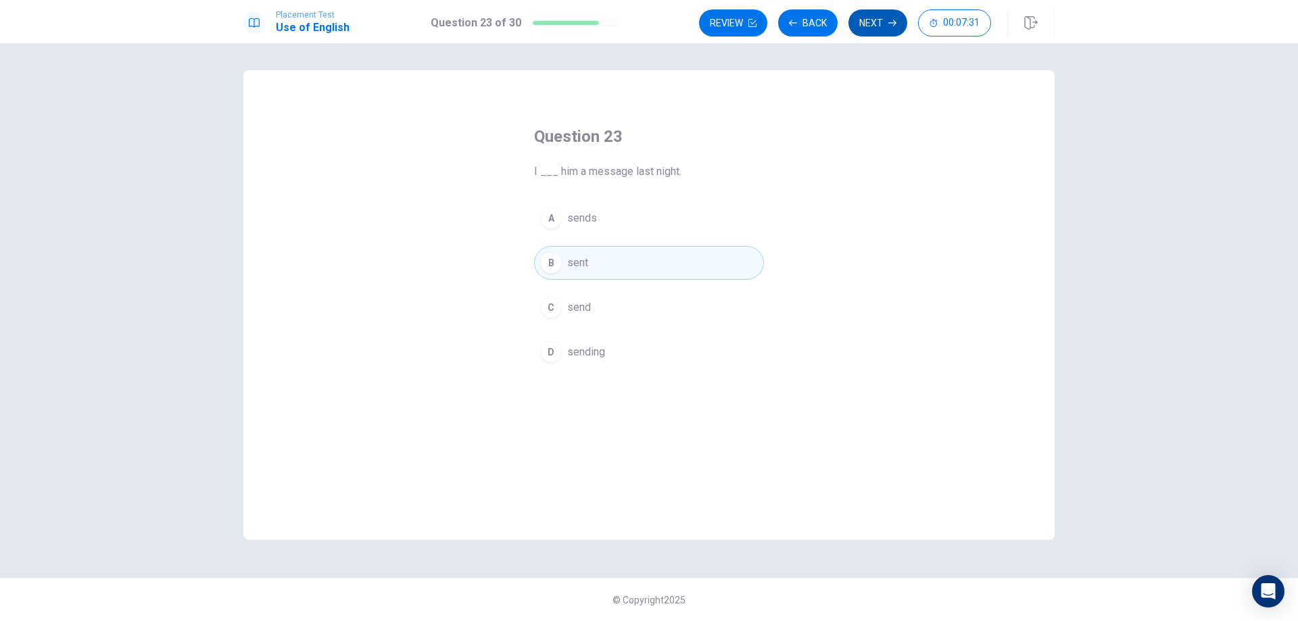
click at [877, 28] on button "Next" at bounding box center [878, 22] width 59 height 27
click at [574, 354] on span "can" at bounding box center [575, 352] width 16 height 16
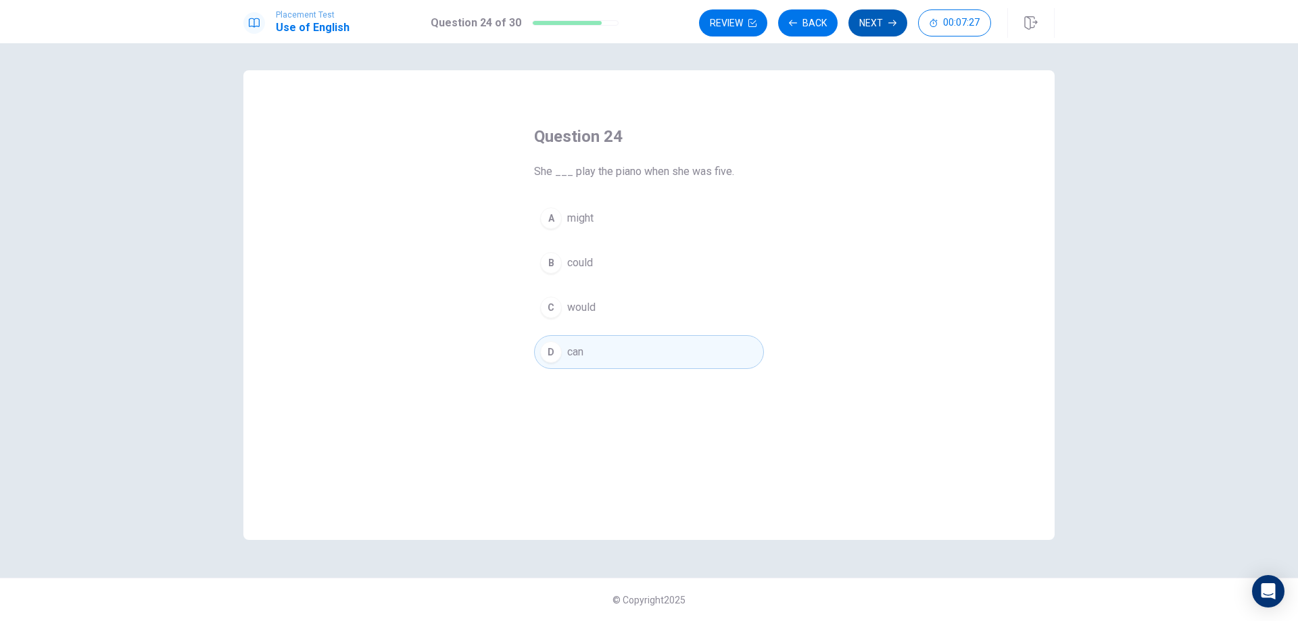
click at [878, 25] on button "Next" at bounding box center [878, 22] width 59 height 27
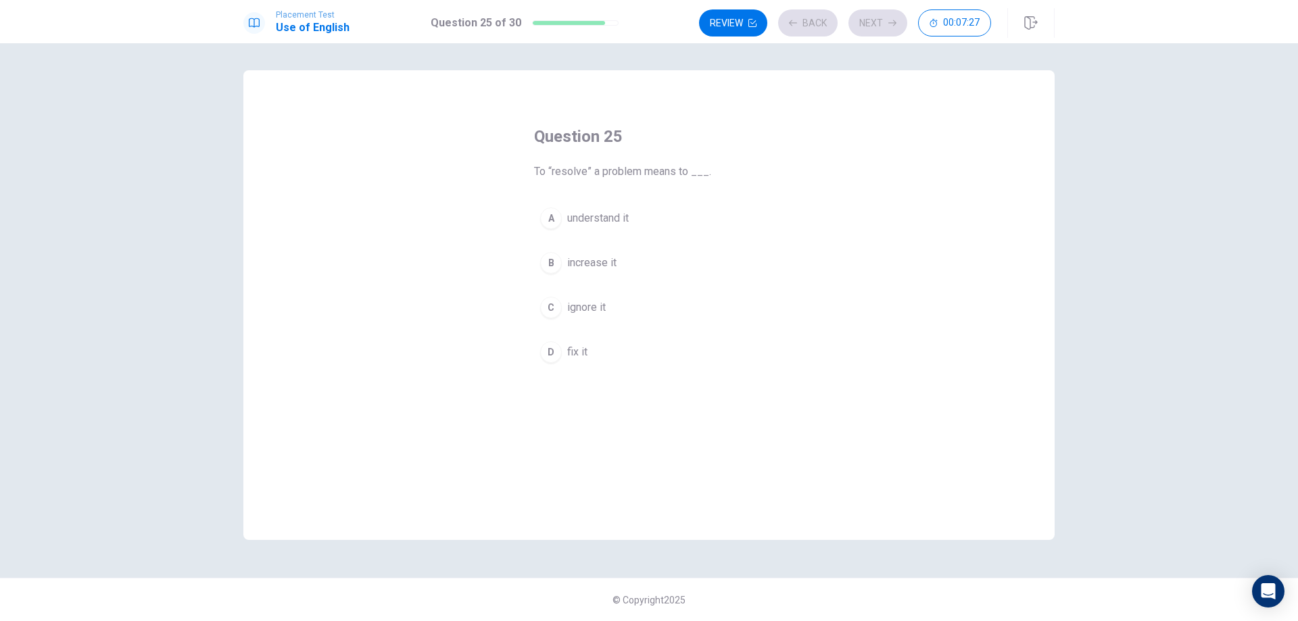
click at [592, 216] on span "understand it" at bounding box center [598, 218] width 62 height 16
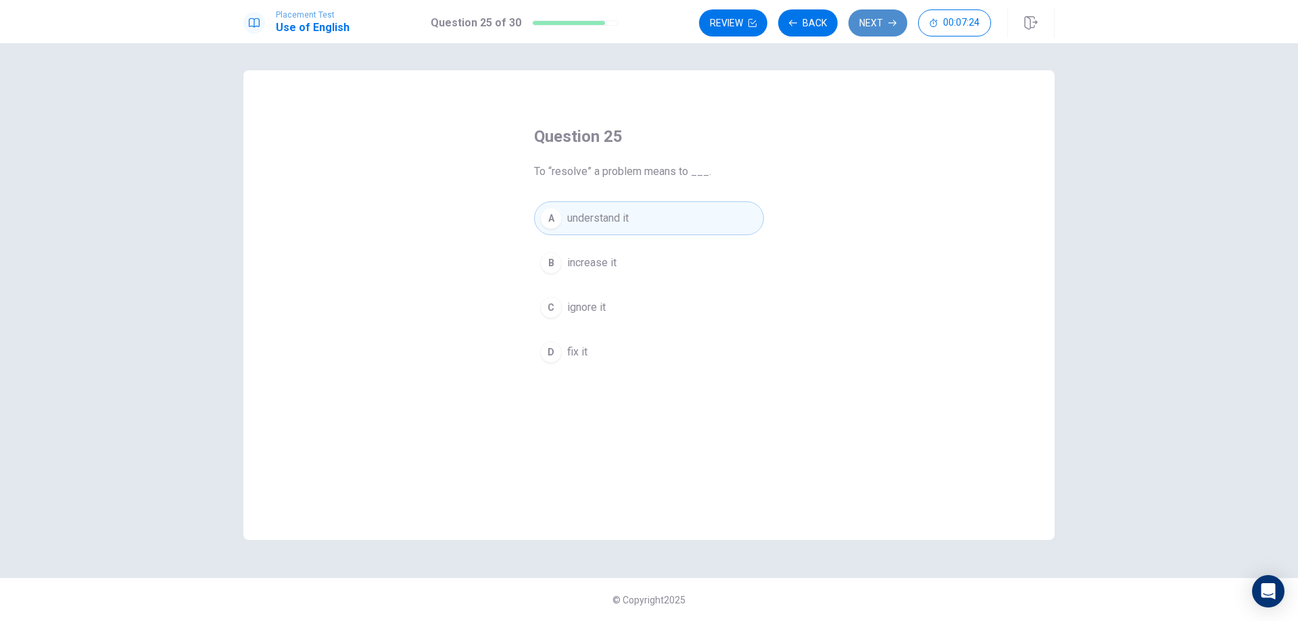
click at [884, 22] on button "Next" at bounding box center [878, 22] width 59 height 27
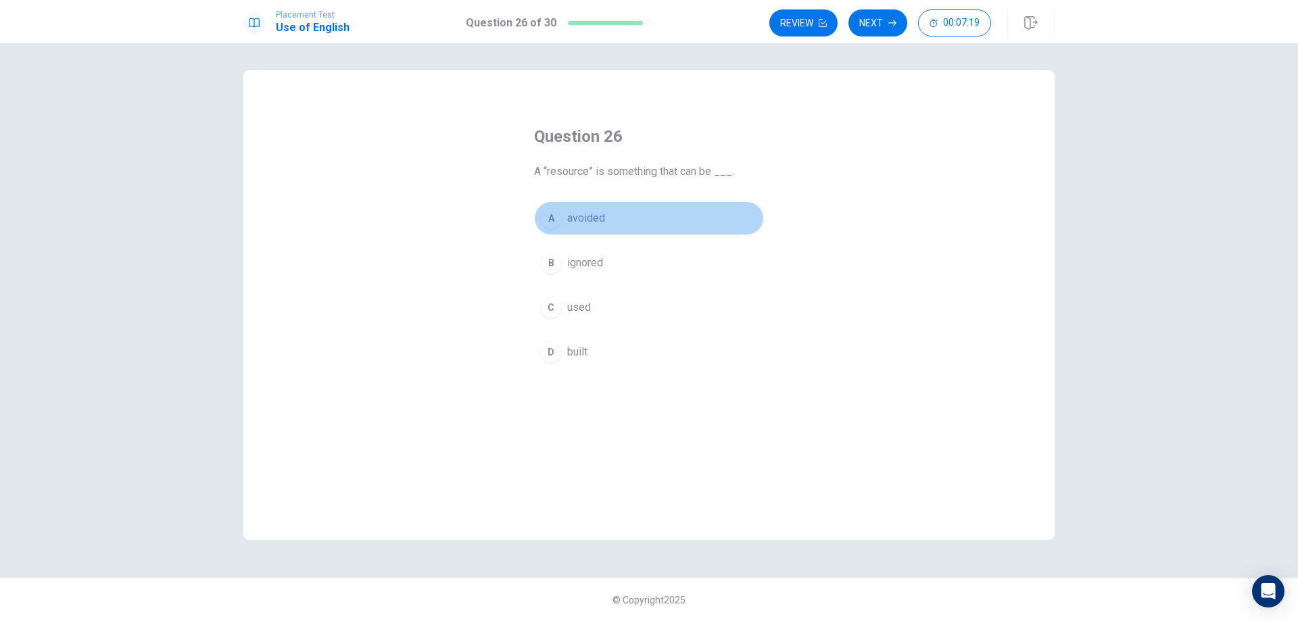
click at [588, 222] on span "avoided" at bounding box center [586, 218] width 38 height 16
click at [874, 33] on button "Next" at bounding box center [878, 22] width 59 height 27
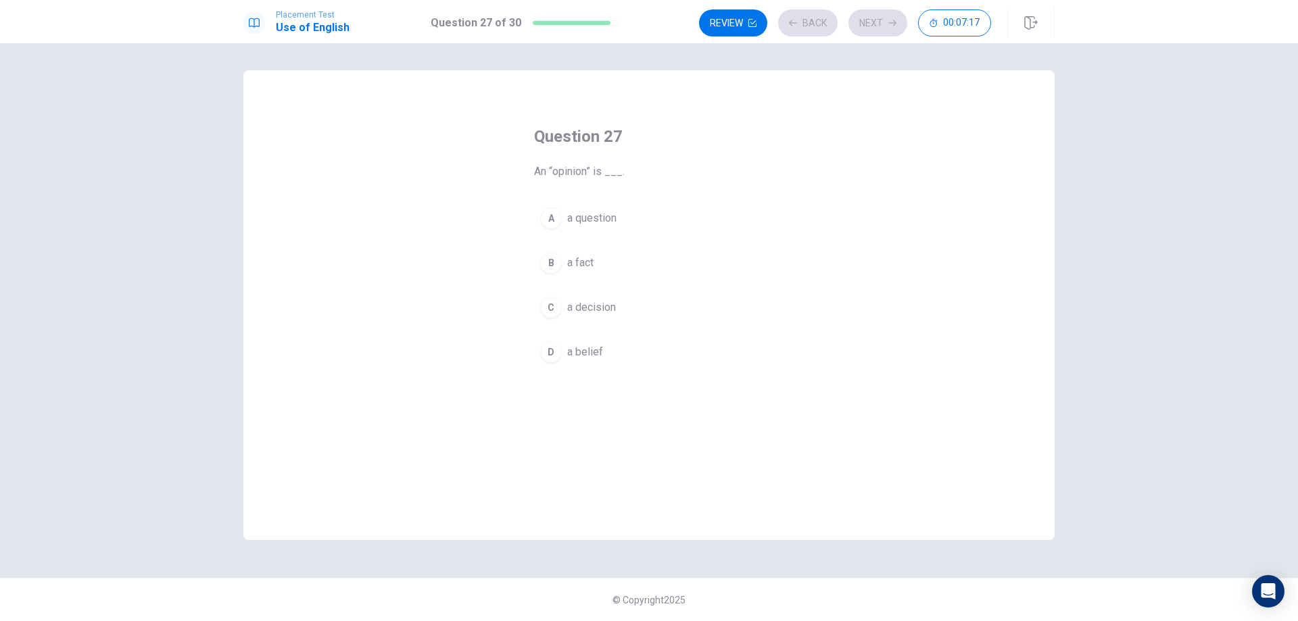
click at [607, 254] on button "B a fact" at bounding box center [649, 263] width 230 height 34
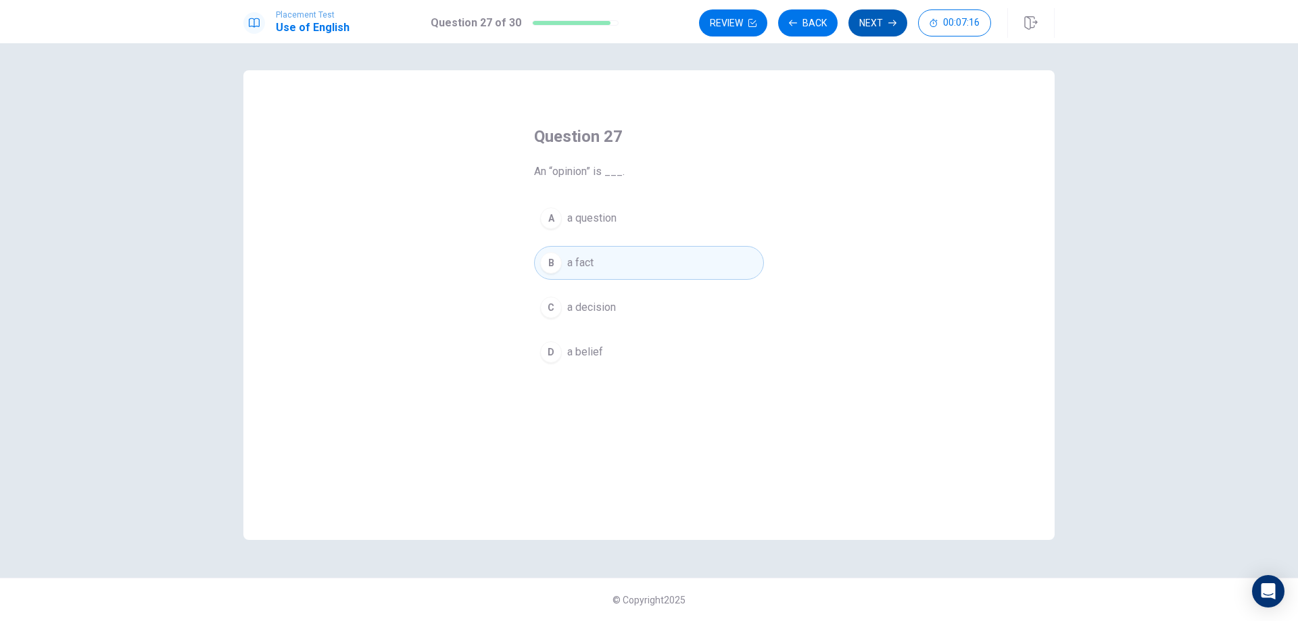
click at [867, 29] on button "Next" at bounding box center [878, 22] width 59 height 27
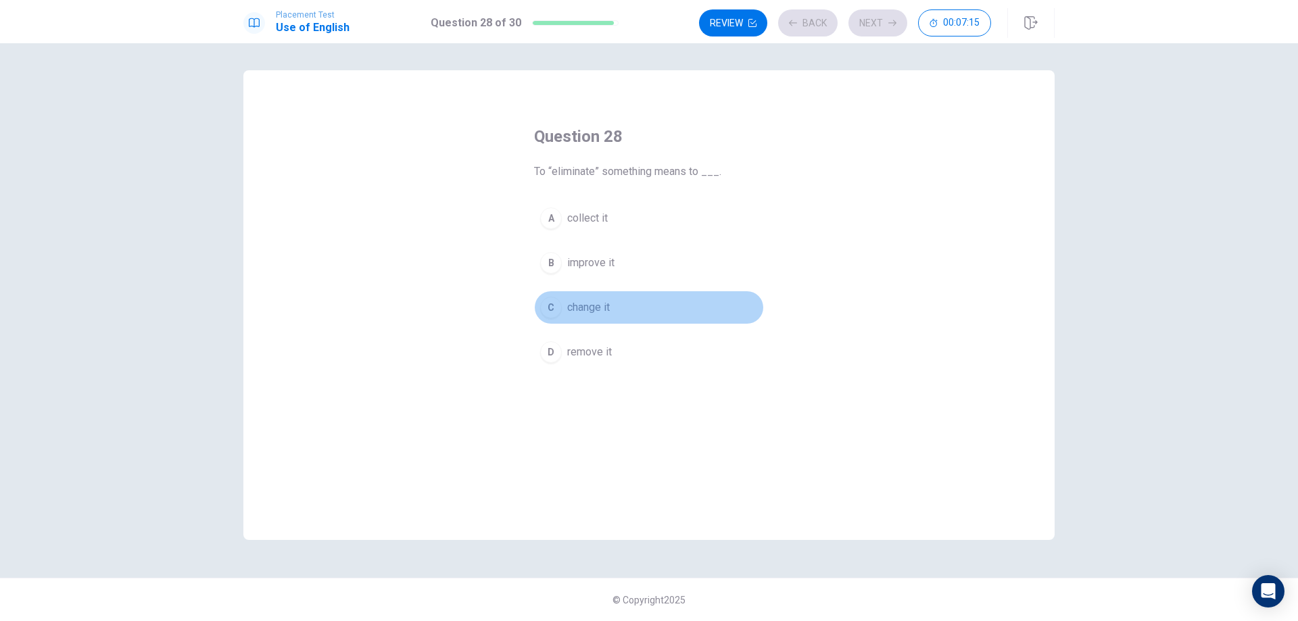
click at [582, 307] on span "change it" at bounding box center [588, 308] width 43 height 16
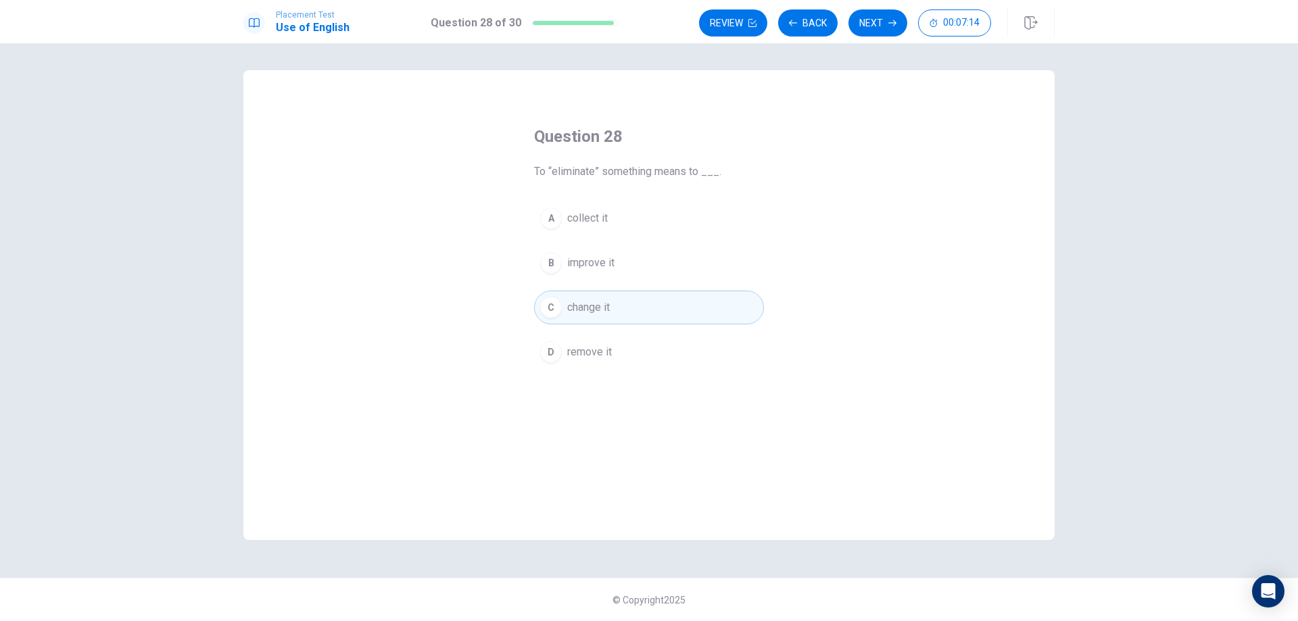
click at [866, 16] on button "Next" at bounding box center [878, 22] width 59 height 27
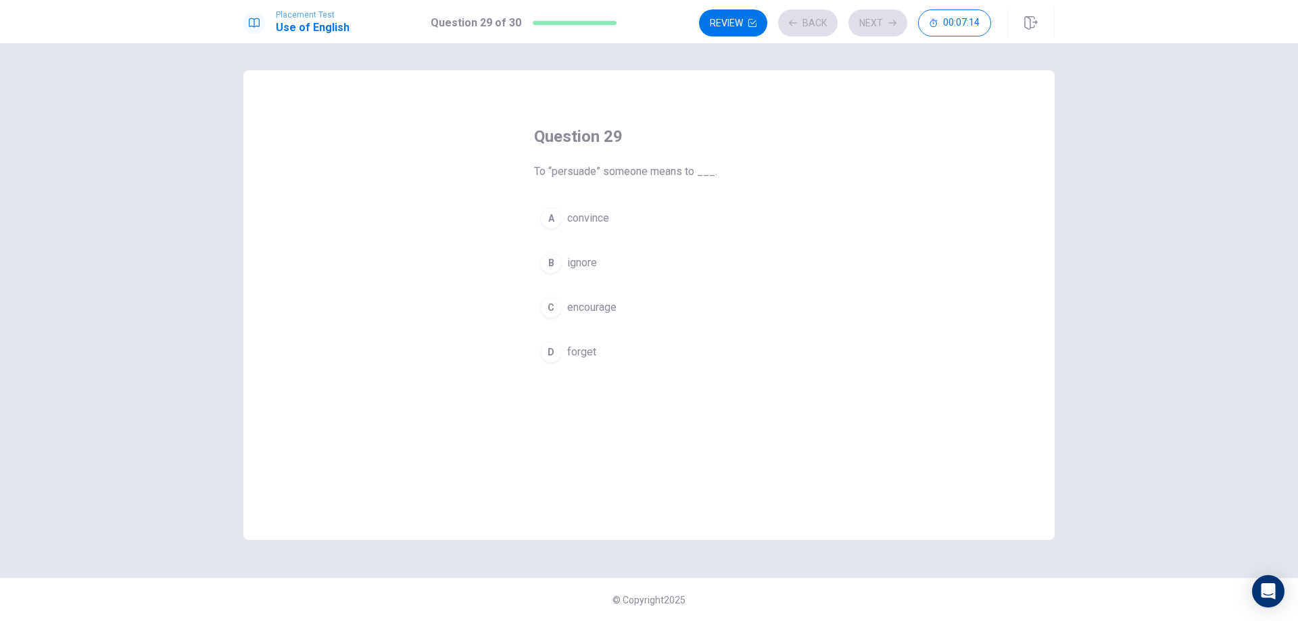
click at [569, 356] on span "forget" at bounding box center [581, 352] width 29 height 16
click at [882, 24] on button "Next" at bounding box center [878, 22] width 59 height 27
click at [578, 236] on button "A If" at bounding box center [649, 235] width 230 height 34
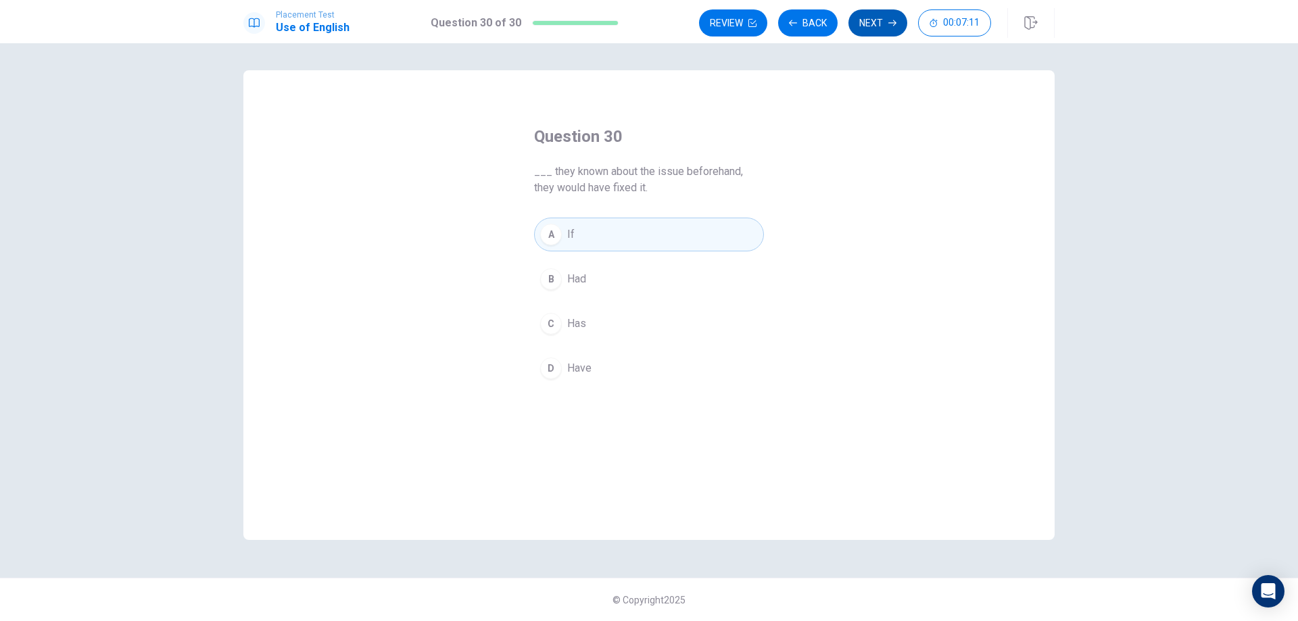
click at [870, 26] on button "Next" at bounding box center [878, 22] width 59 height 27
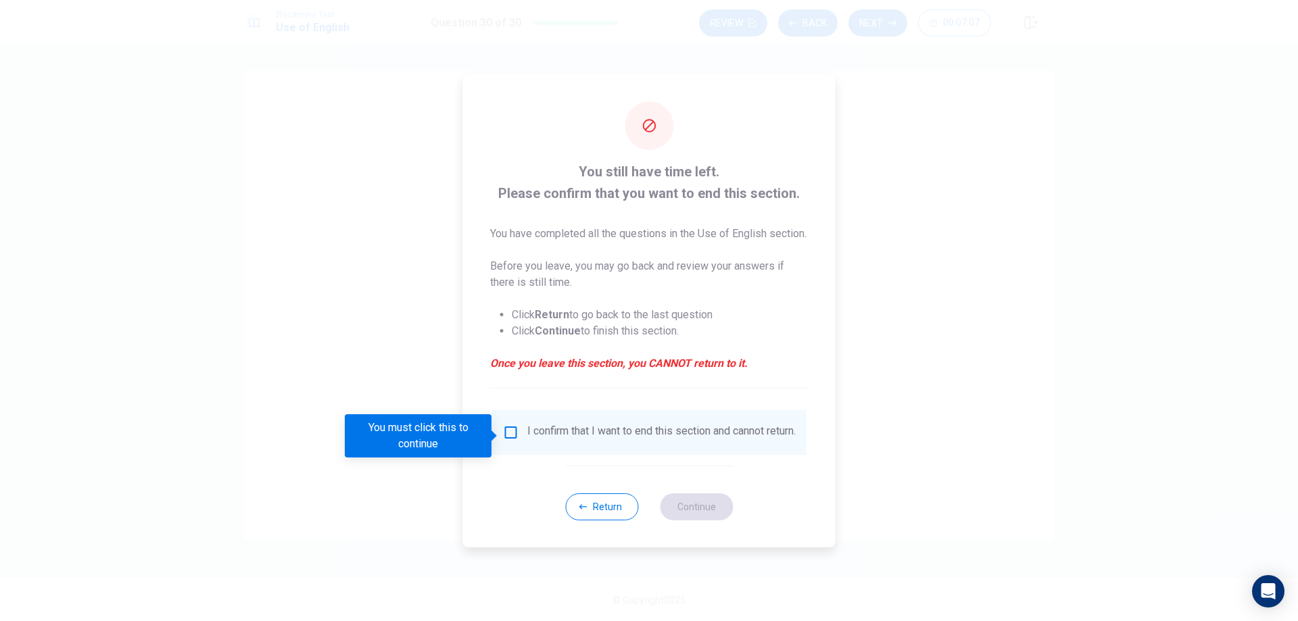
click at [510, 436] on input "You must click this to continue" at bounding box center [511, 433] width 16 height 16
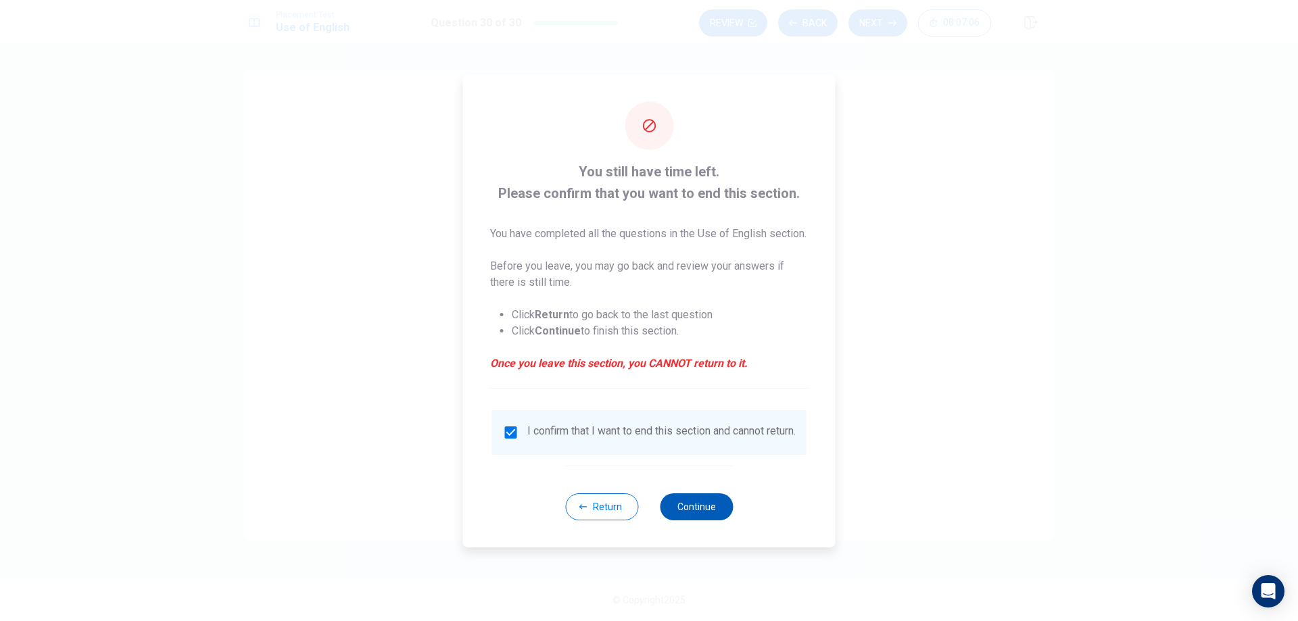
click at [709, 521] on button "Continue" at bounding box center [696, 507] width 73 height 27
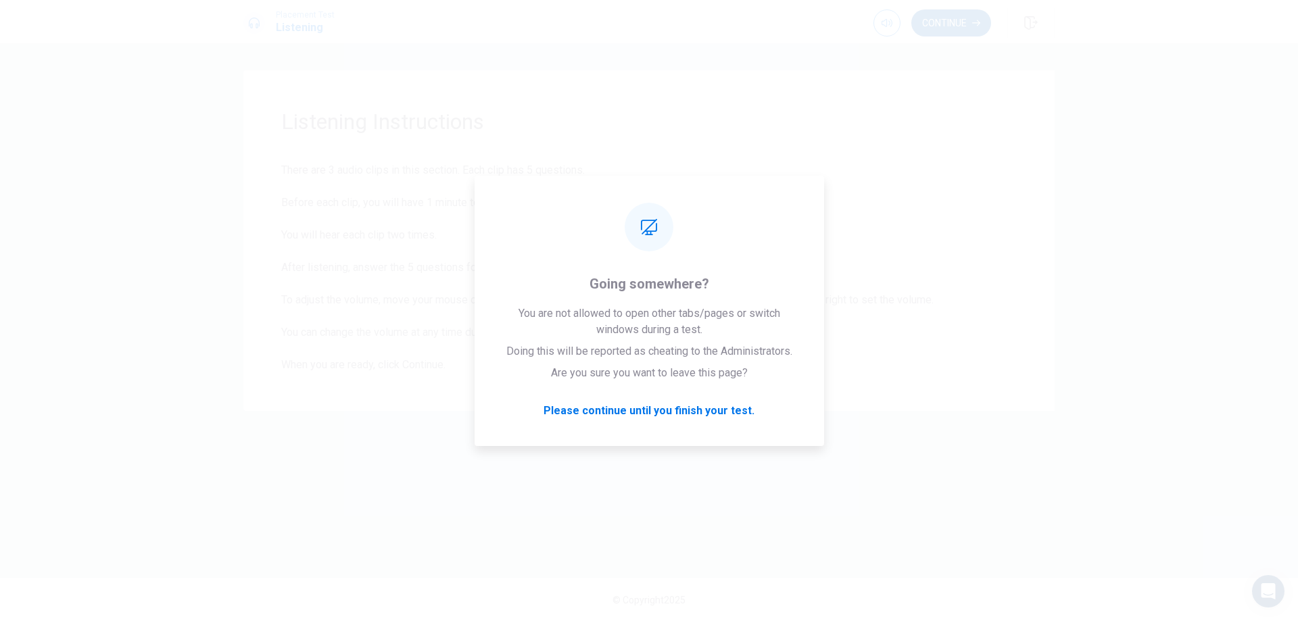
click at [958, 26] on button "Continue" at bounding box center [952, 22] width 80 height 27
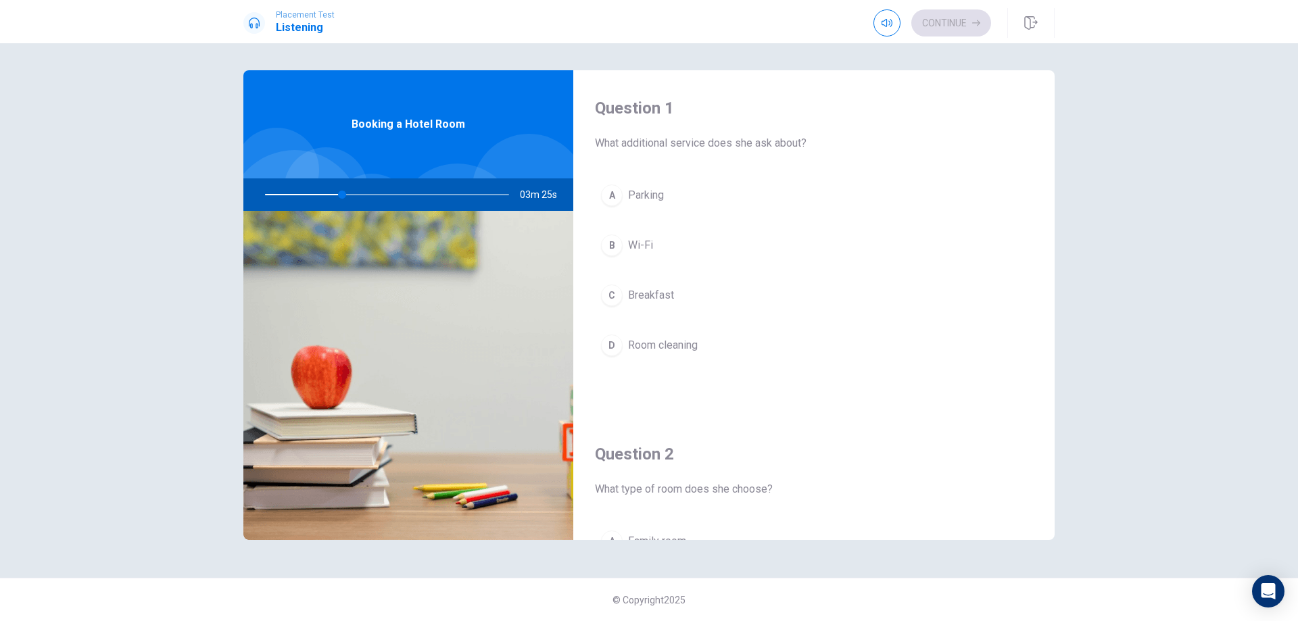
scroll to position [338, 0]
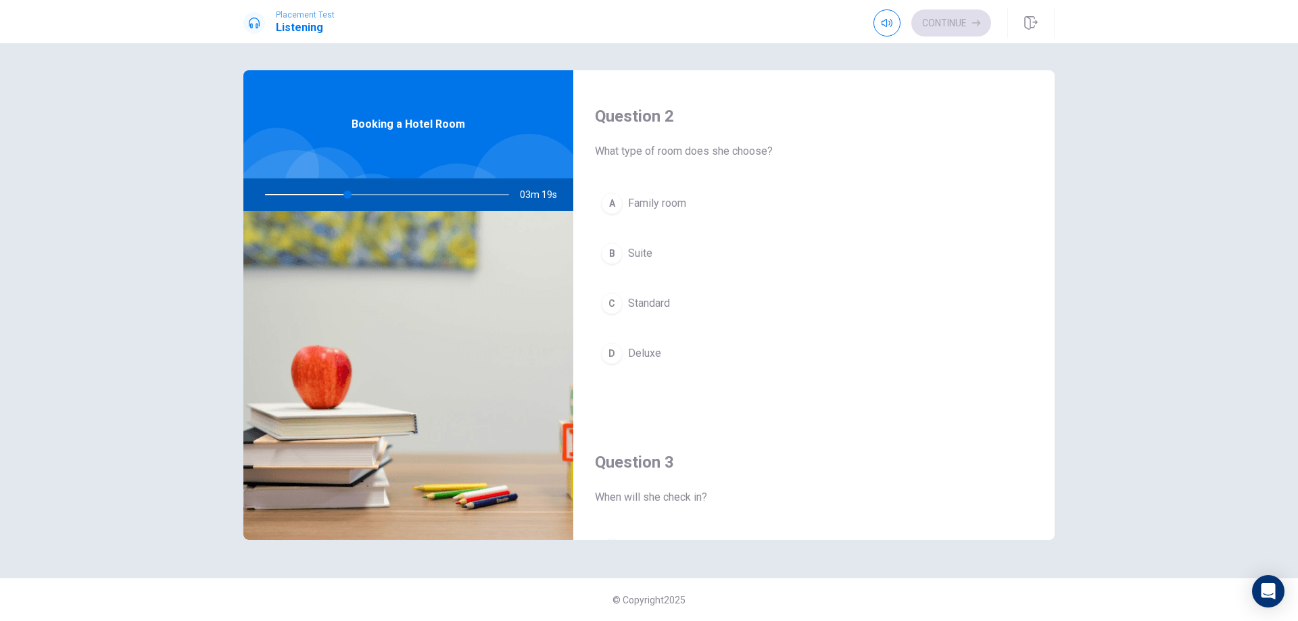
click at [653, 304] on span "Standard" at bounding box center [649, 304] width 42 height 16
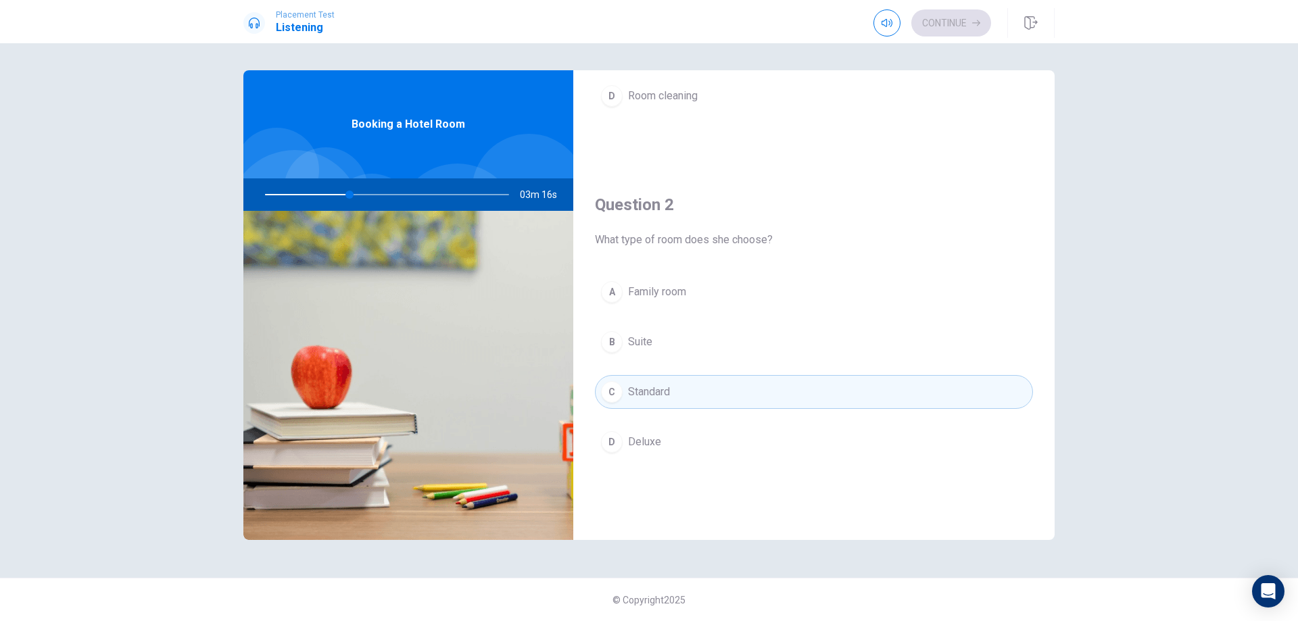
scroll to position [0, 0]
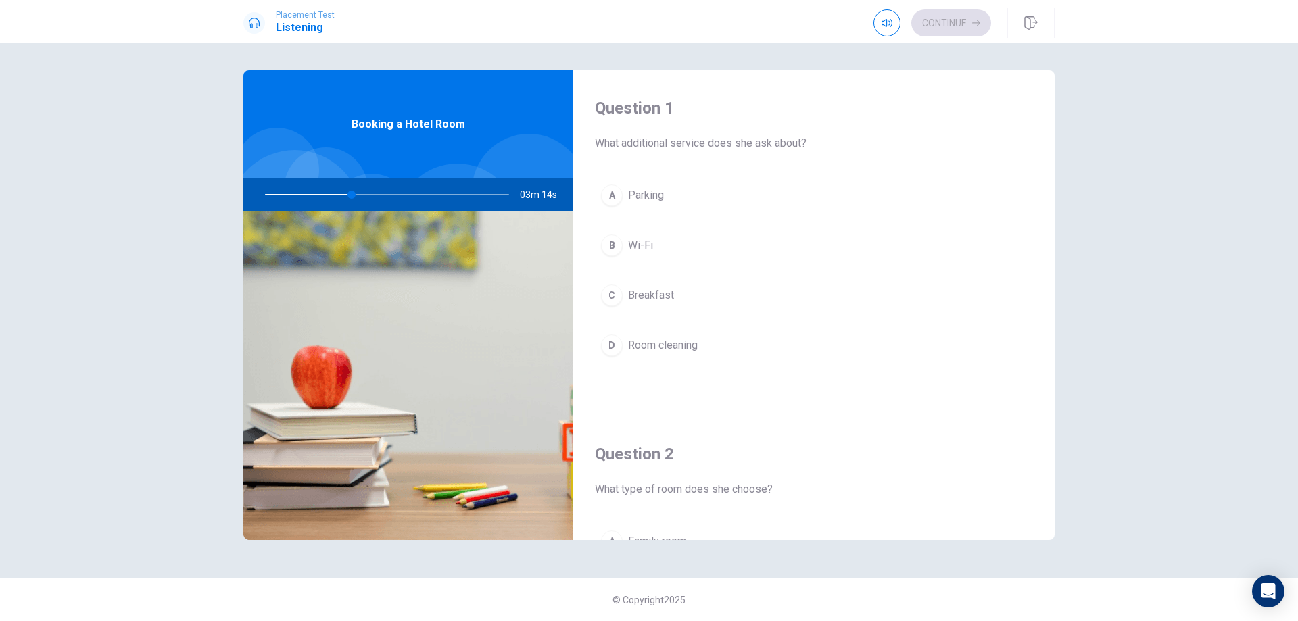
click at [660, 291] on span "Breakfast" at bounding box center [651, 295] width 46 height 16
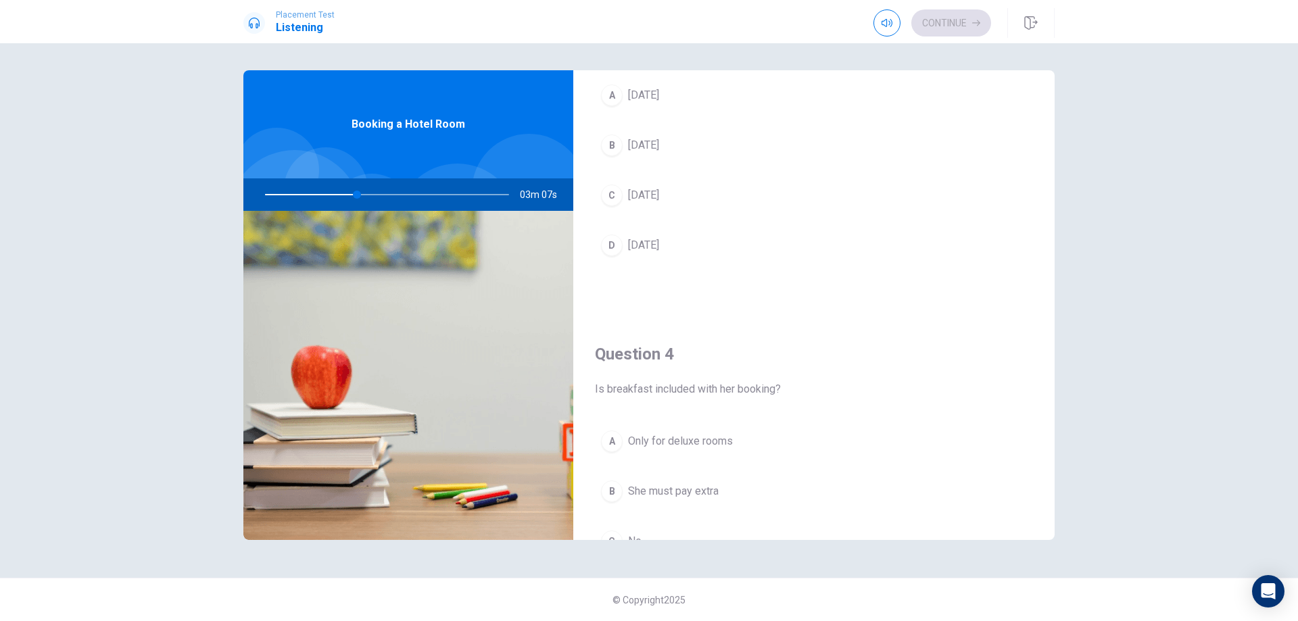
scroll to position [901, 0]
click at [664, 486] on button "D Yes" at bounding box center [814, 483] width 438 height 34
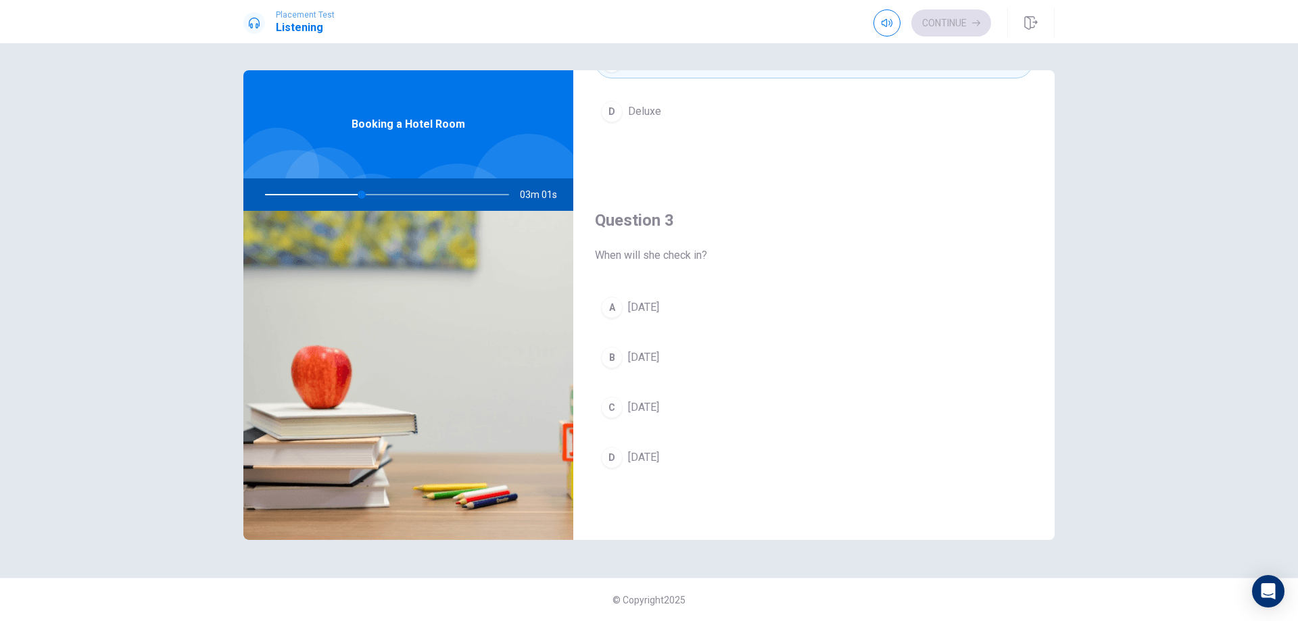
scroll to position [563, 0]
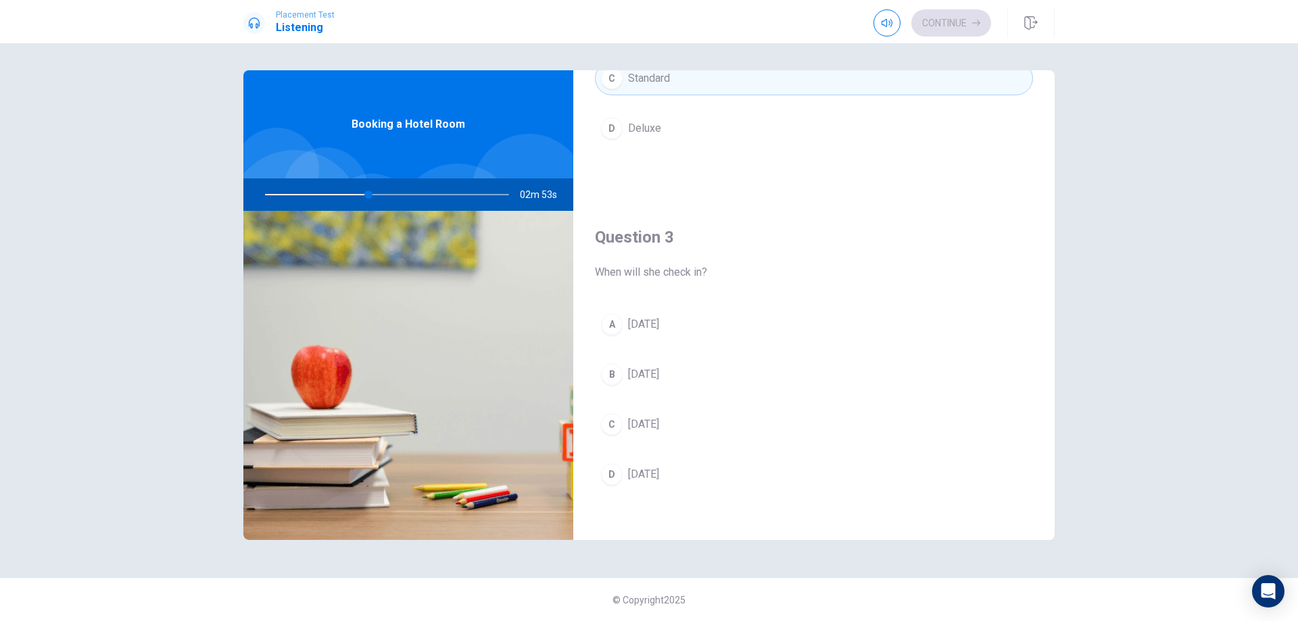
click at [647, 323] on span "[DATE]" at bounding box center [643, 324] width 31 height 16
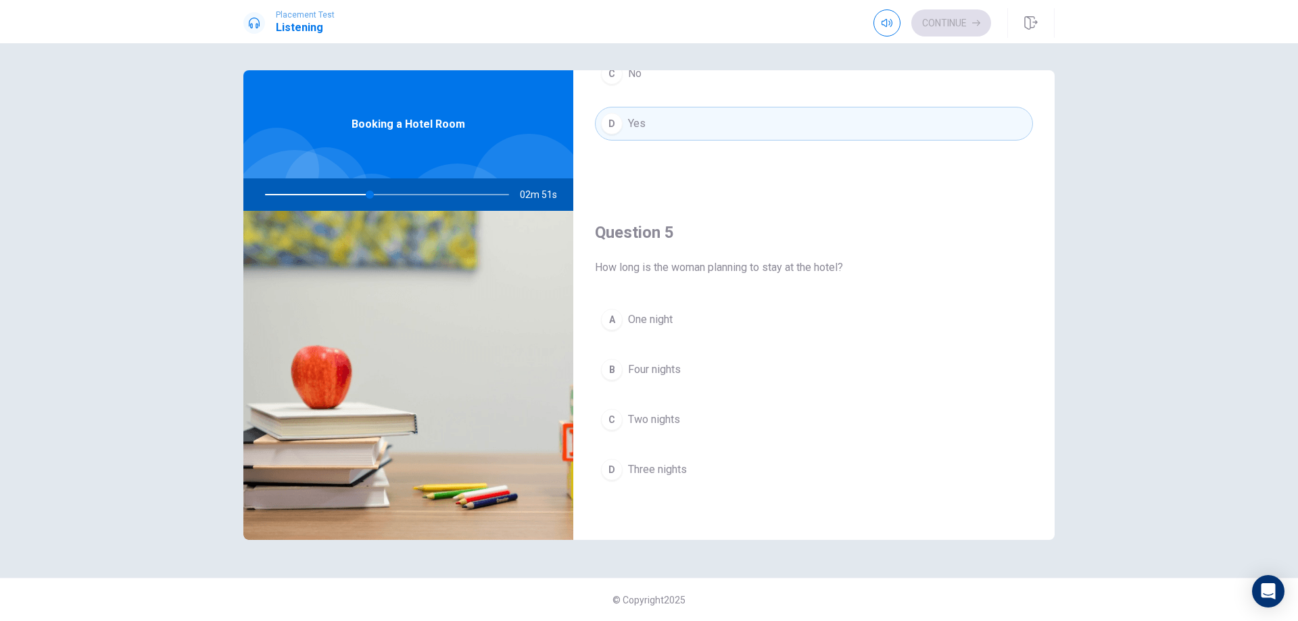
scroll to position [1261, 0]
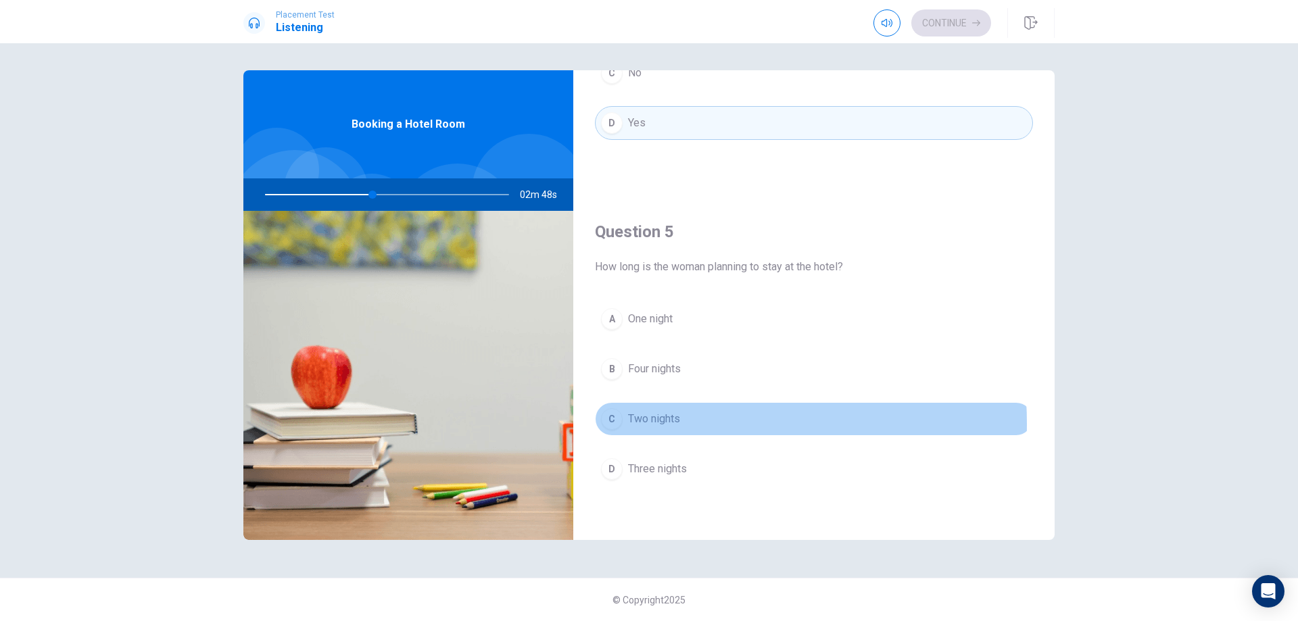
click at [657, 424] on span "Two nights" at bounding box center [654, 419] width 52 height 16
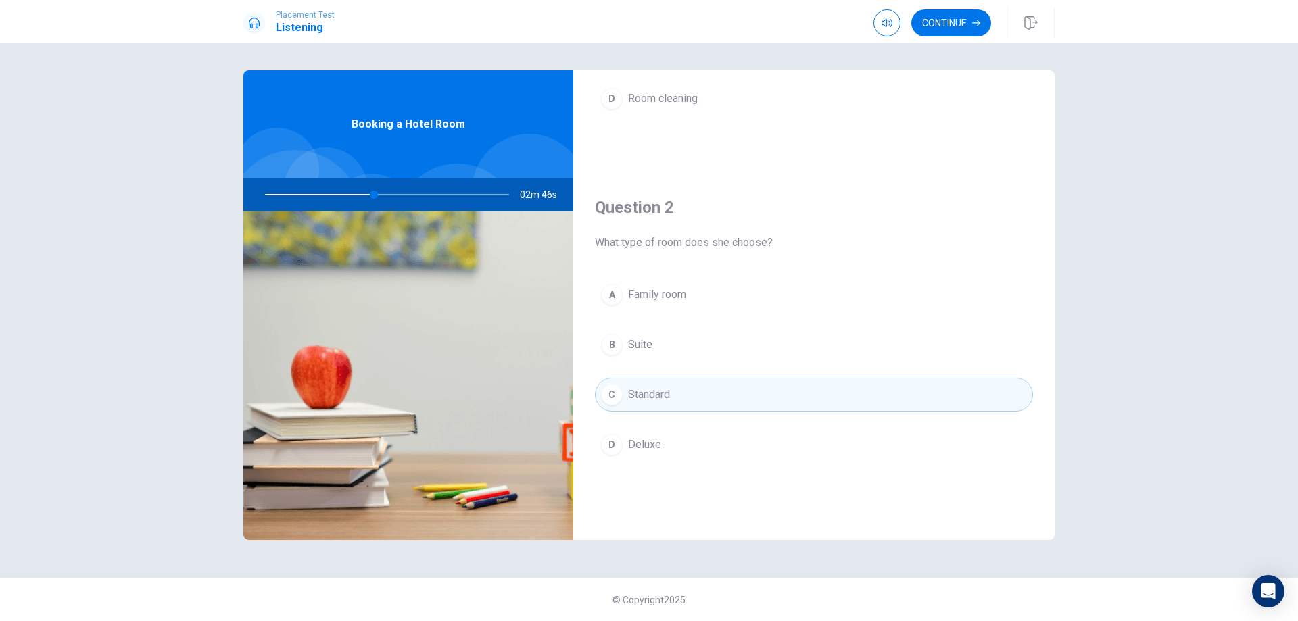
scroll to position [0, 0]
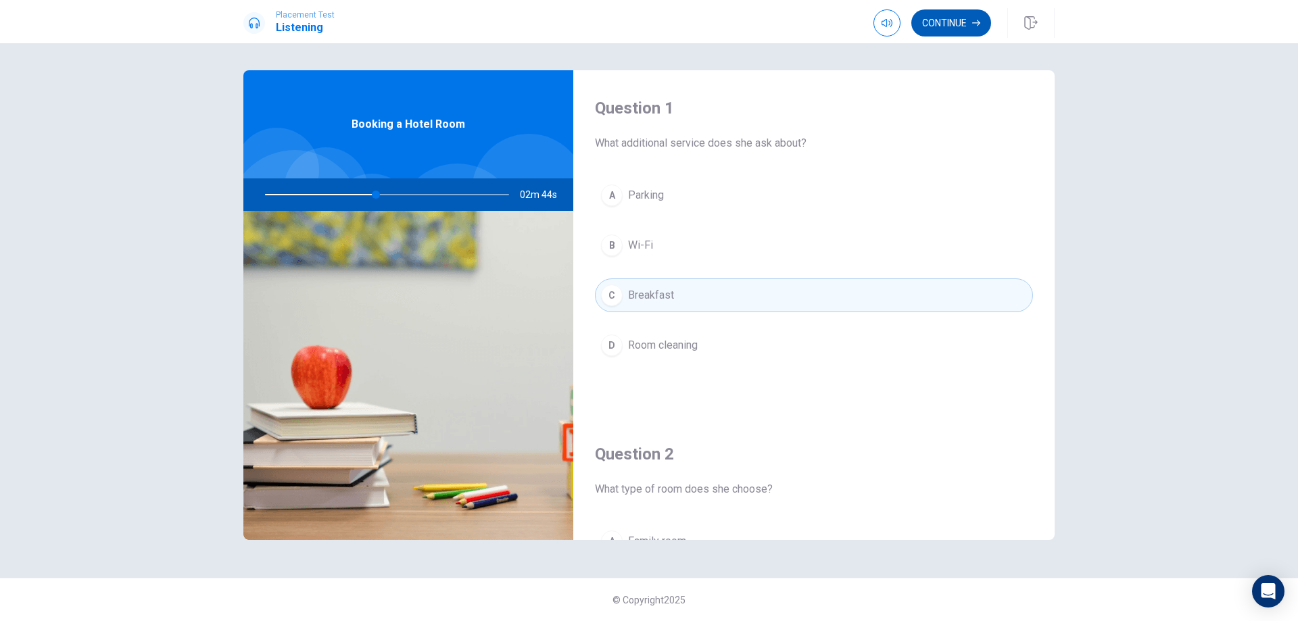
click at [940, 24] on button "Continue" at bounding box center [952, 22] width 80 height 27
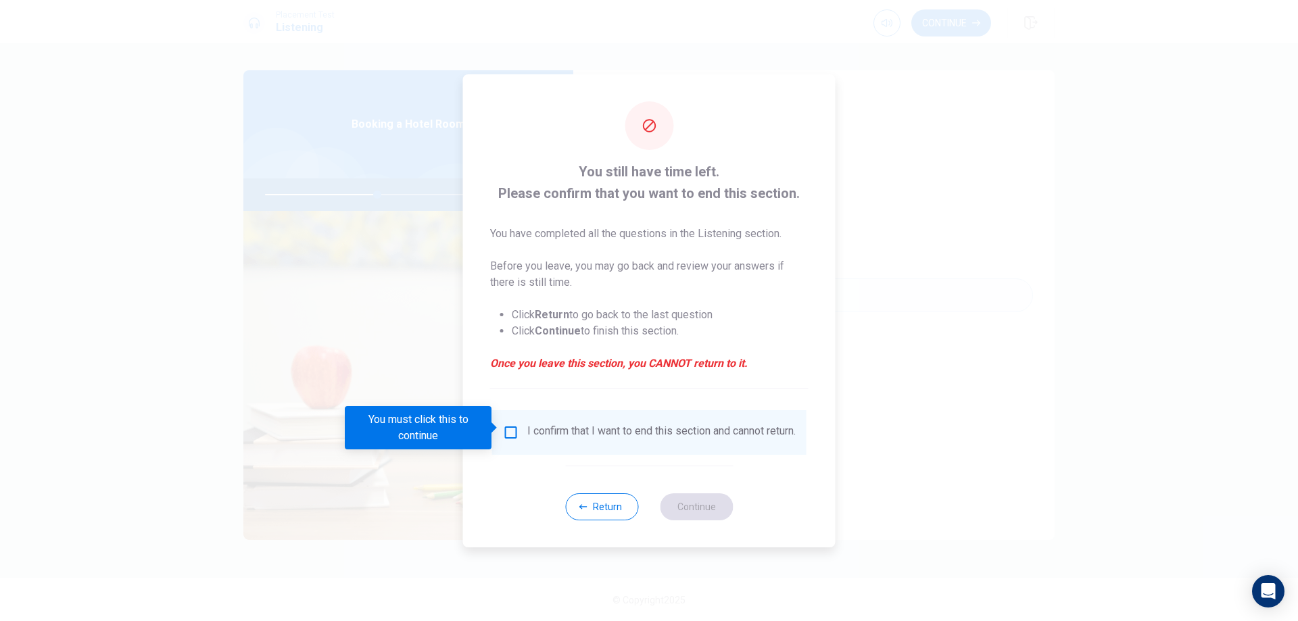
click at [504, 425] on input "You must click this to continue" at bounding box center [511, 433] width 16 height 16
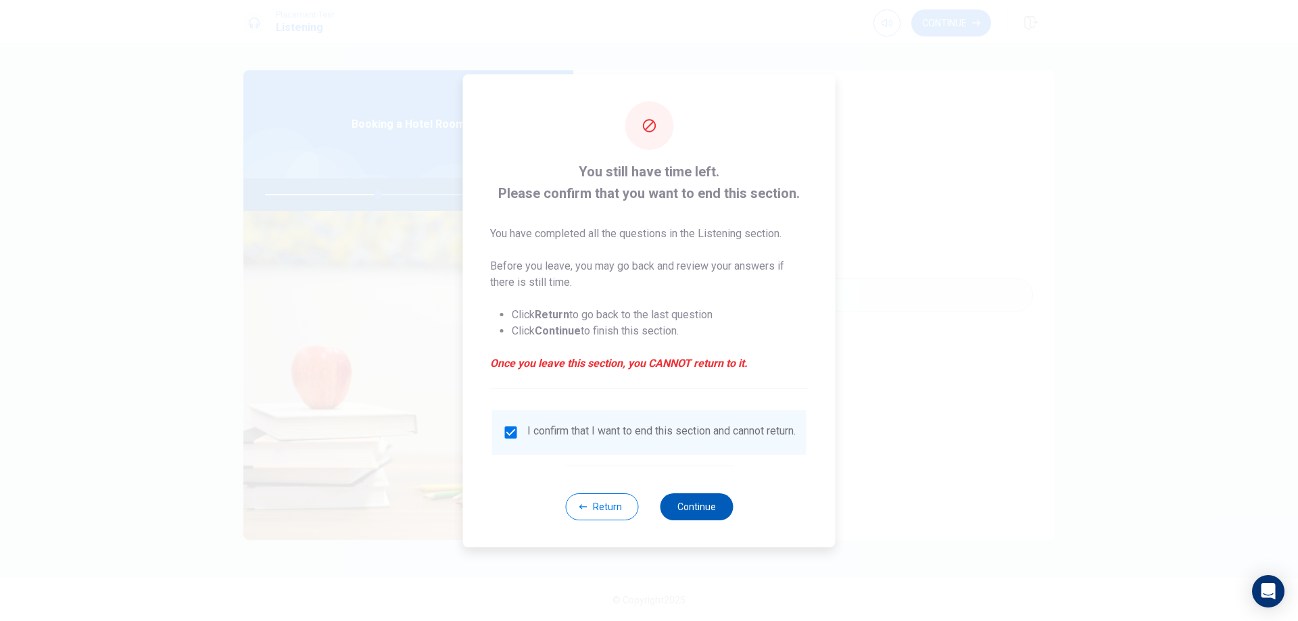
click at [686, 507] on button "Continue" at bounding box center [696, 507] width 73 height 27
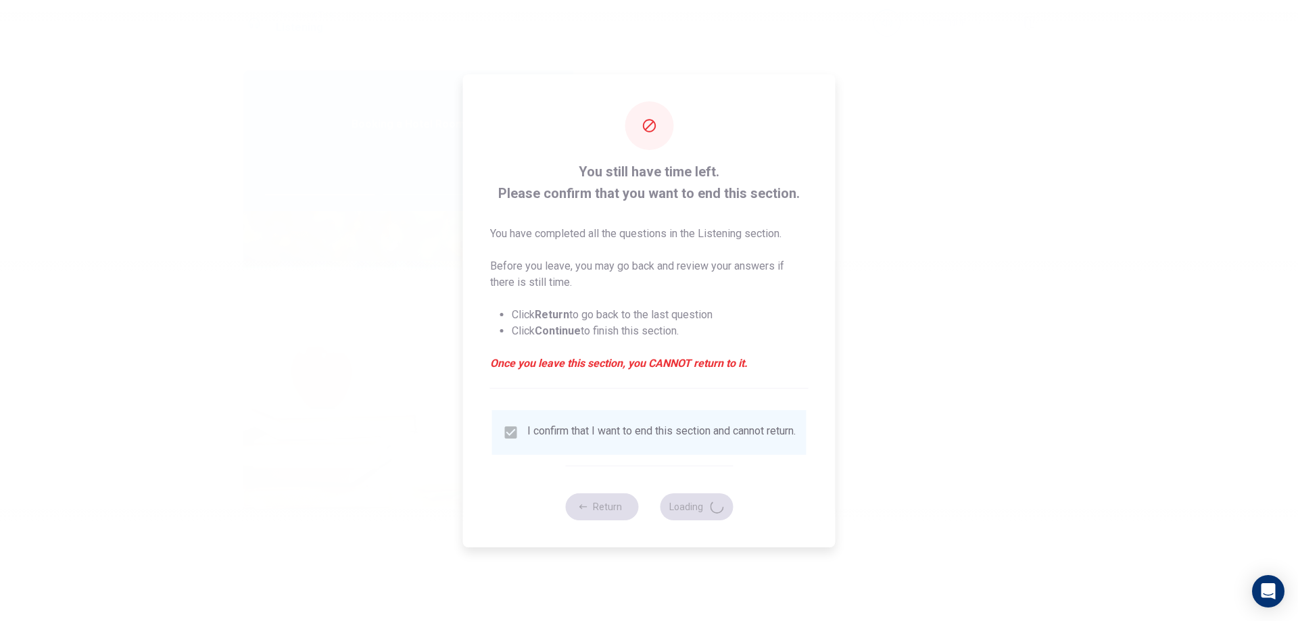
type input "47"
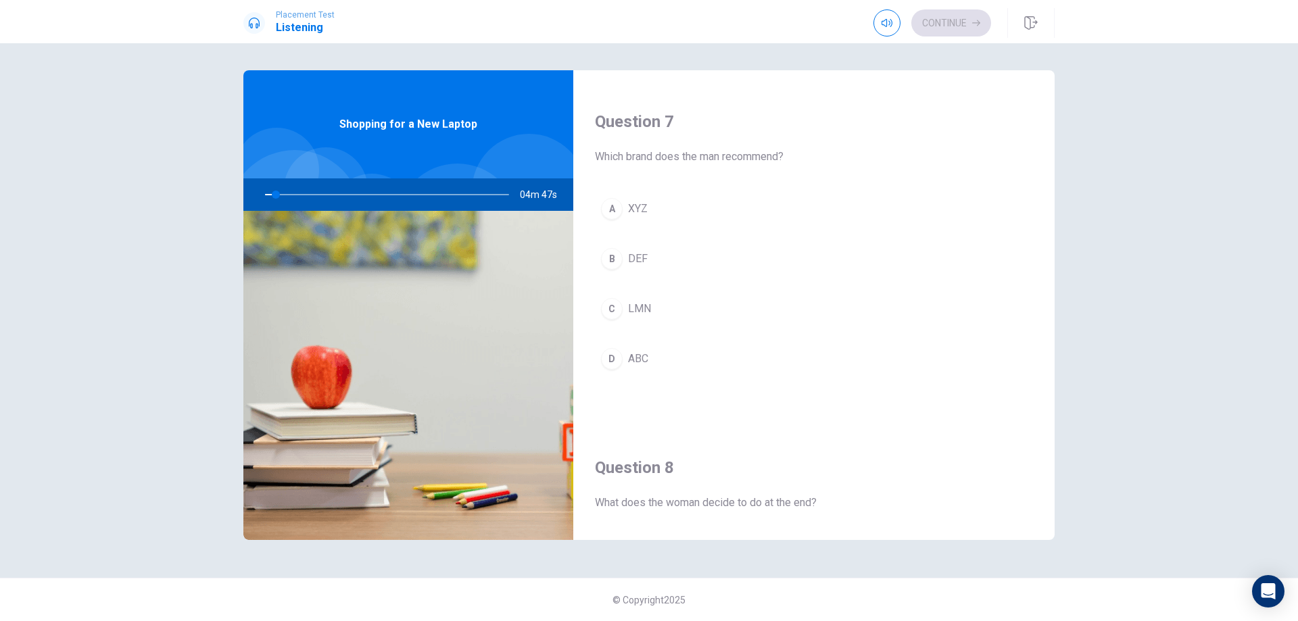
scroll to position [338, 0]
click at [1030, 23] on icon "button" at bounding box center [1032, 23] width 14 height 14
type input "6"
